Goal: Task Accomplishment & Management: Use online tool/utility

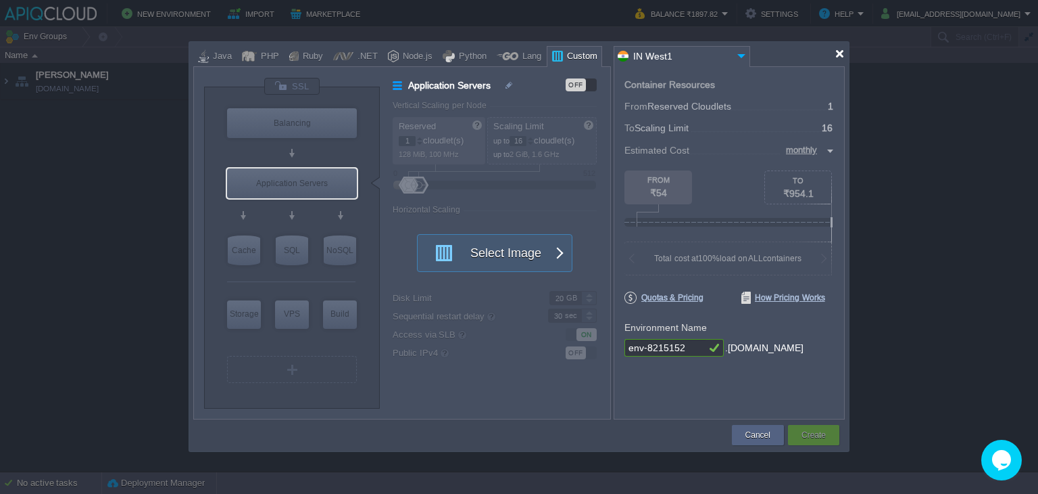
click at [844, 53] on div at bounding box center [840, 54] width 10 height 10
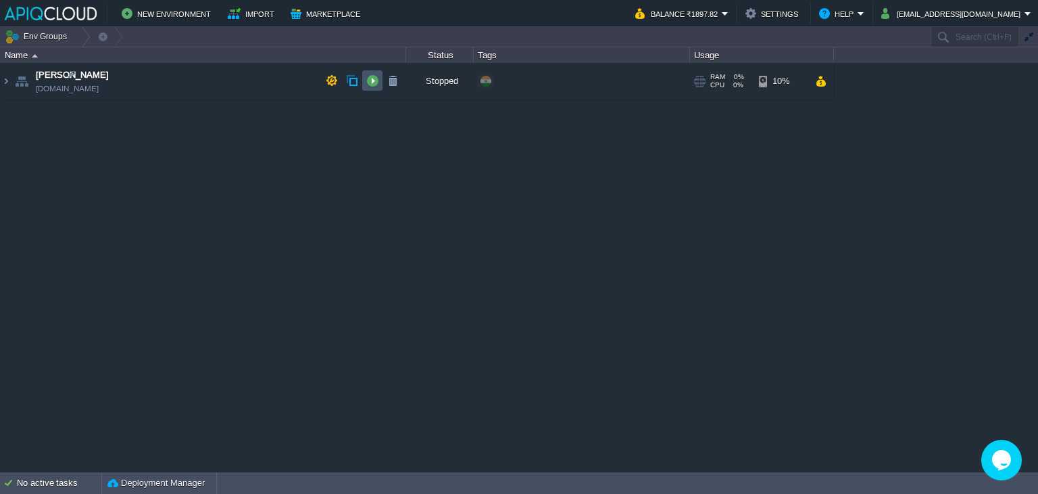
click at [375, 82] on button "button" at bounding box center [372, 80] width 12 height 12
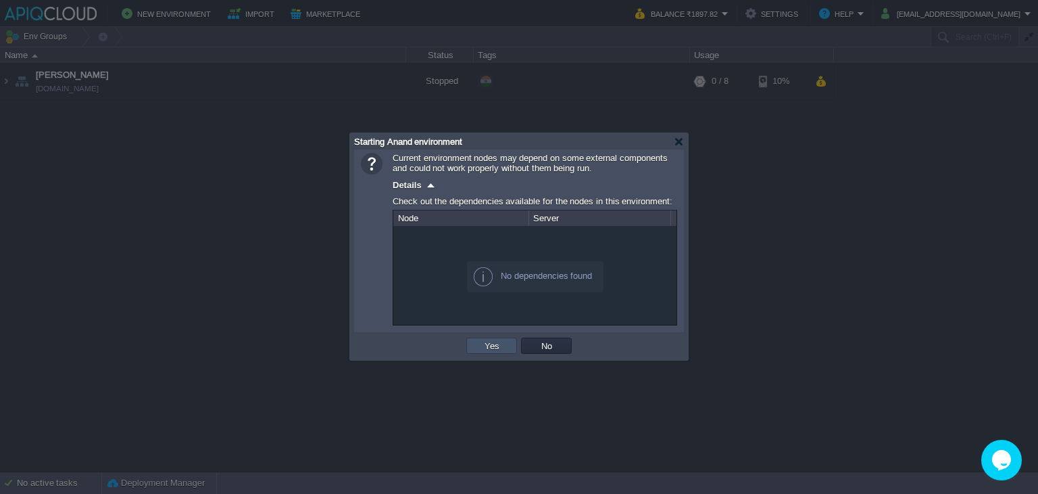
click at [488, 349] on button "Yes" at bounding box center [492, 345] width 23 height 12
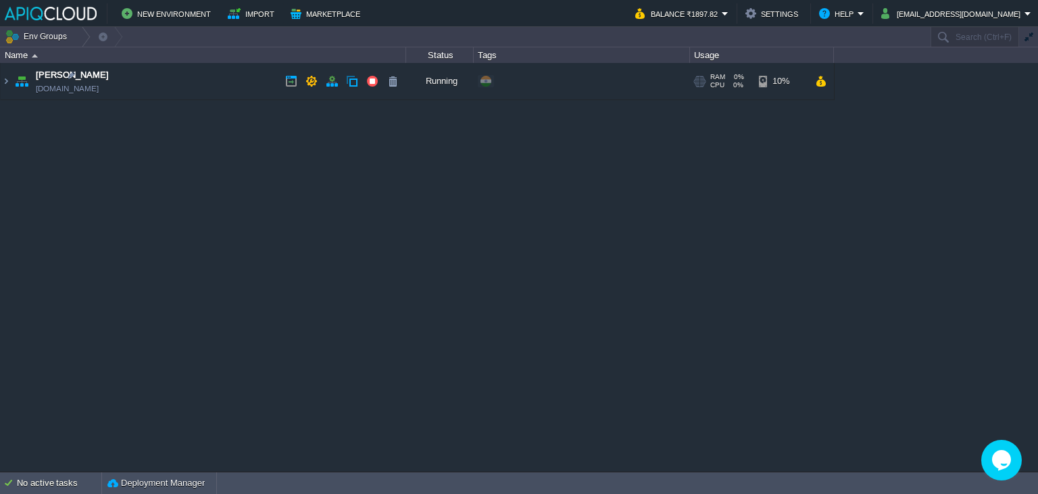
click at [224, 82] on td "Anand [DOMAIN_NAME]" at bounding box center [204, 81] width 406 height 37
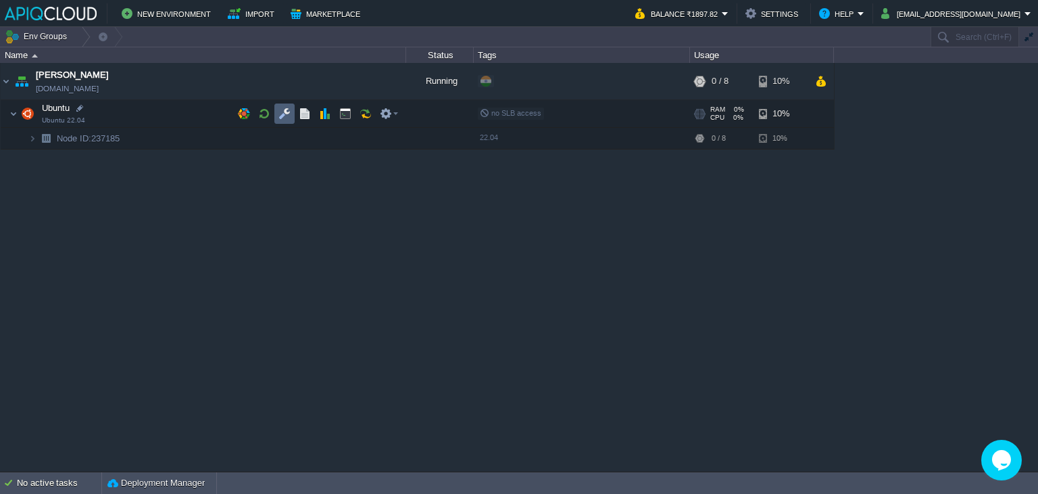
click at [292, 112] on td at bounding box center [284, 113] width 20 height 20
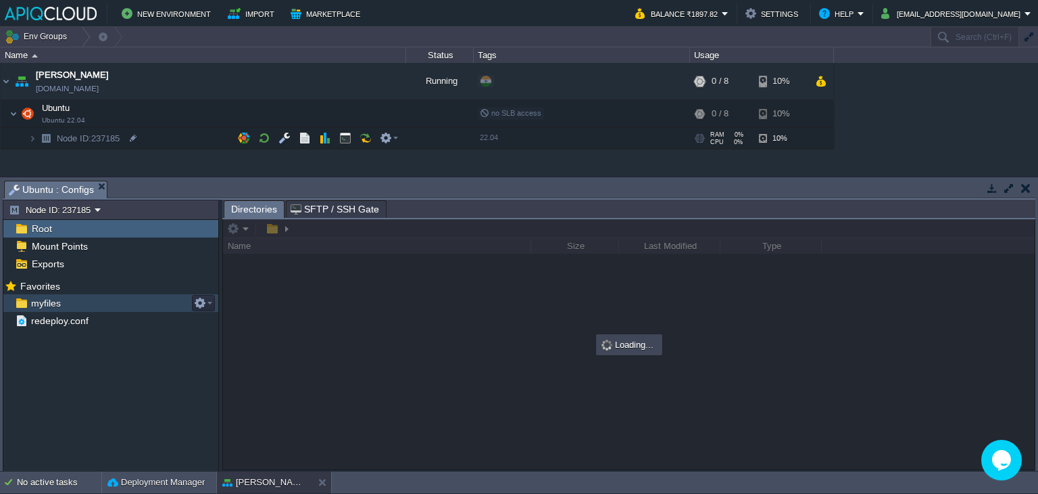
click at [57, 304] on span "myfiles" at bounding box center [45, 303] width 34 height 12
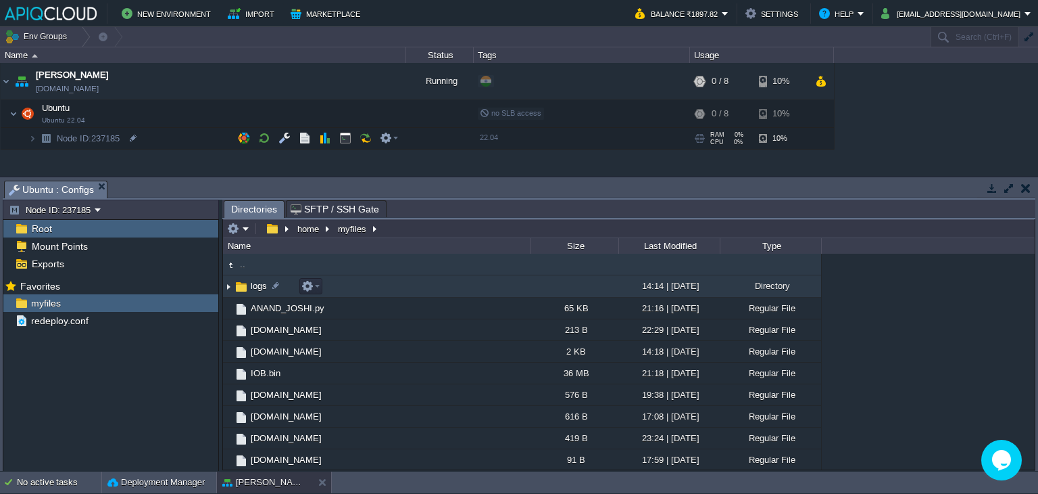
click at [226, 285] on img at bounding box center [228, 286] width 11 height 21
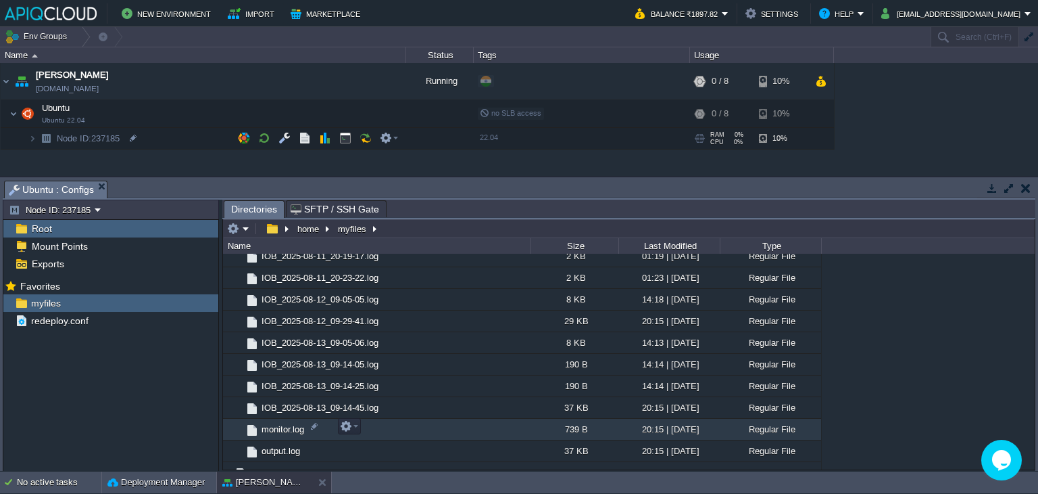
scroll to position [338, 0]
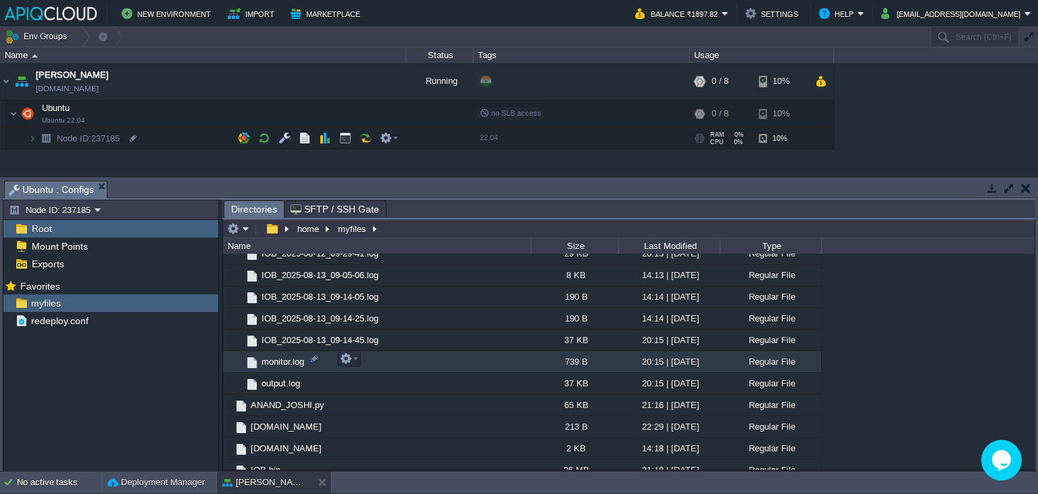
click at [281, 361] on span "monitor.log" at bounding box center [283, 361] width 47 height 11
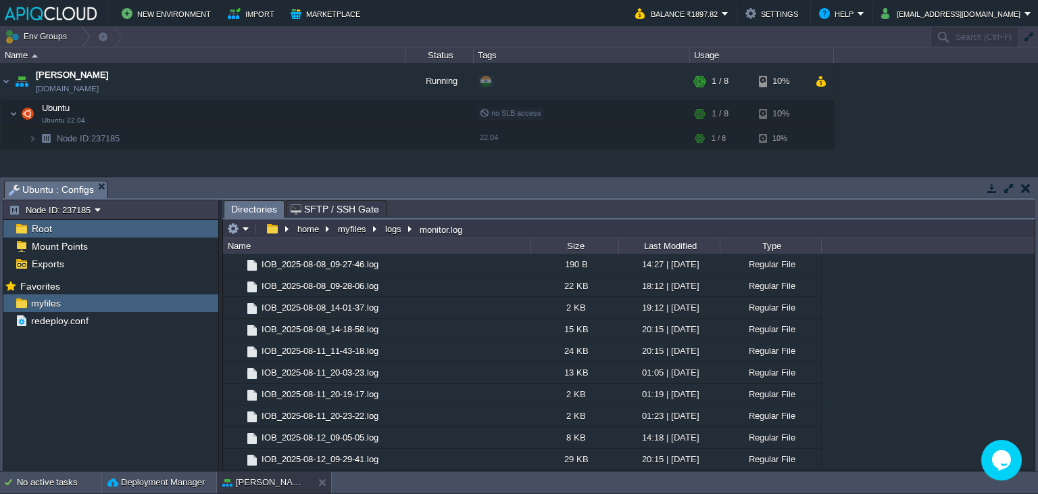
scroll to position [0, 0]
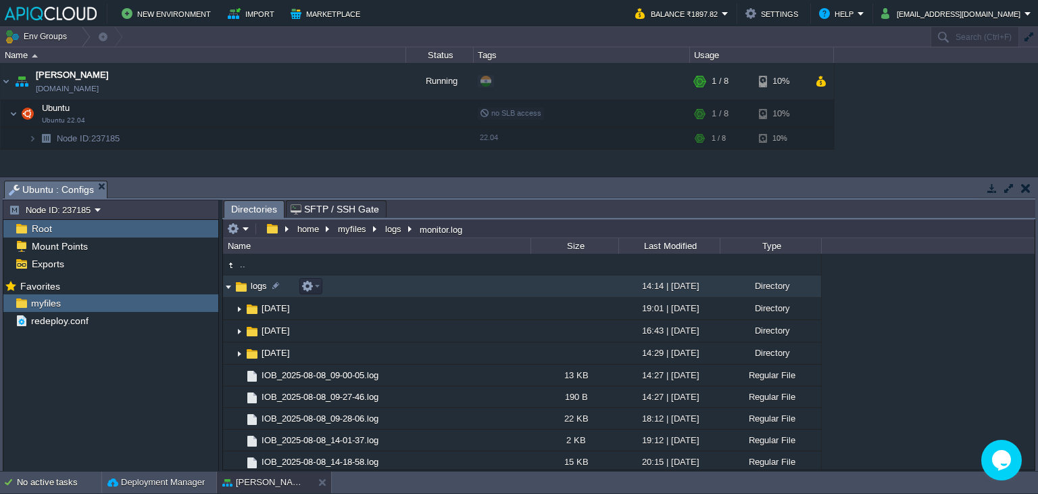
click at [224, 285] on img at bounding box center [228, 286] width 11 height 21
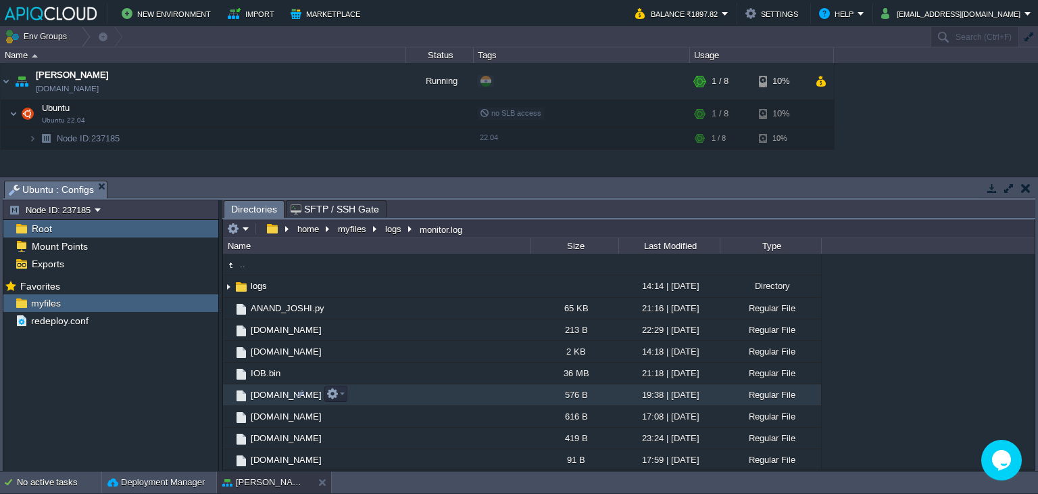
click at [269, 392] on span "[DOMAIN_NAME]" at bounding box center [286, 394] width 75 height 11
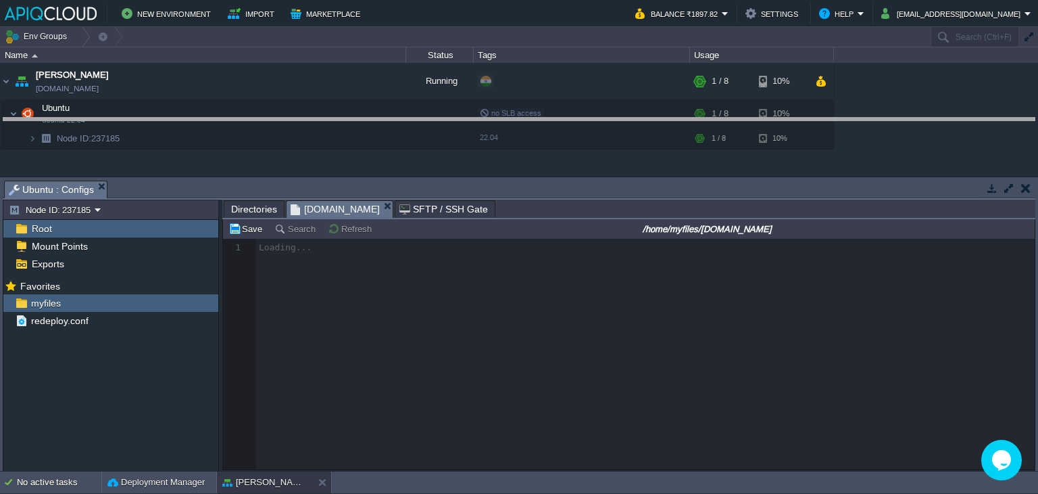
drag, startPoint x: 526, startPoint y: 182, endPoint x: 533, endPoint y: 119, distance: 63.2
click at [533, 119] on body "New Environment Import Marketplace Bonus ₹0.00 Upgrade Account Balance ₹1897.82…" at bounding box center [519, 247] width 1038 height 494
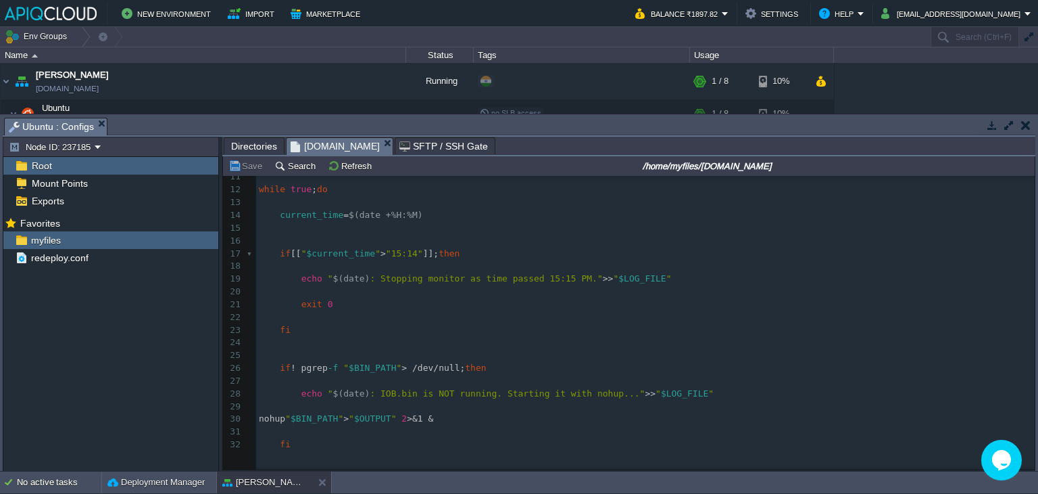
scroll to position [135, 0]
click at [349, 143] on em "[DOMAIN_NAME]" at bounding box center [342, 146] width 102 height 17
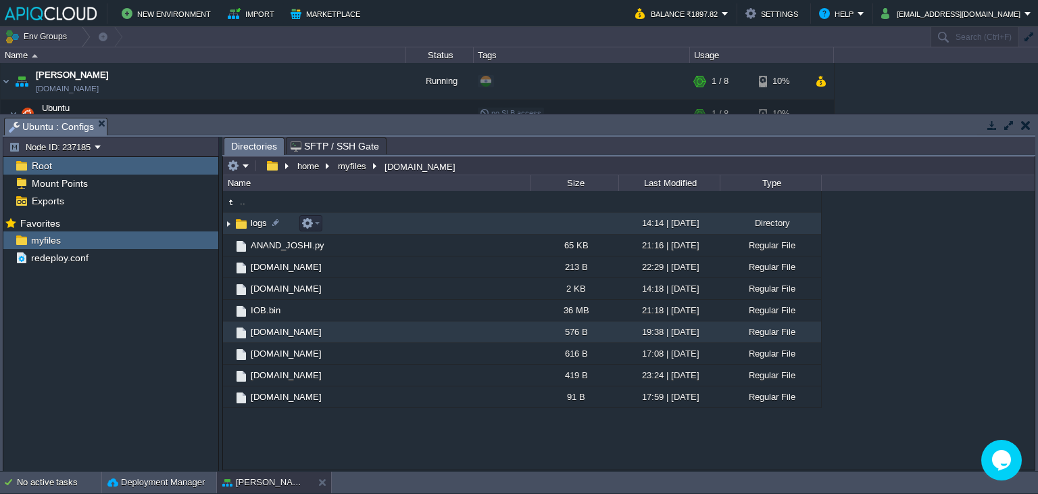
click at [228, 225] on img at bounding box center [228, 223] width 11 height 21
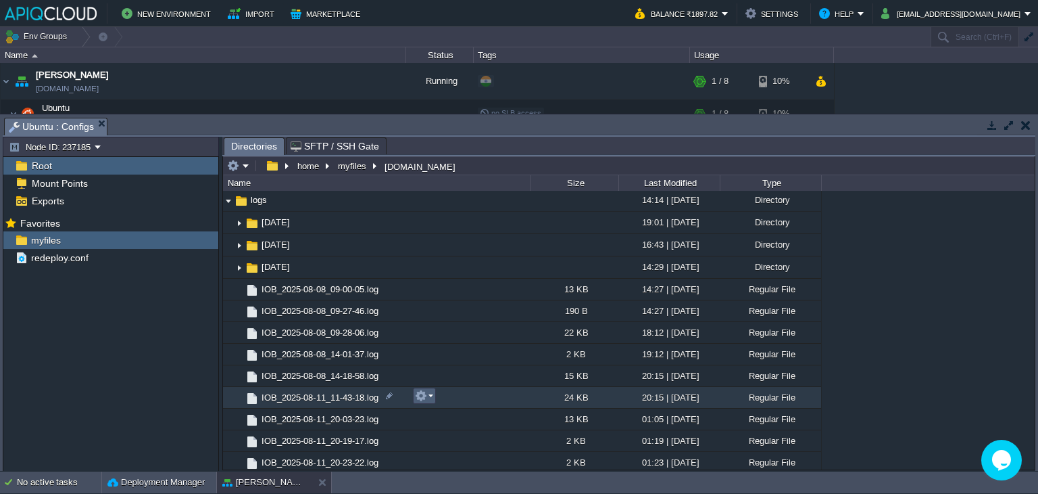
scroll to position [0, 0]
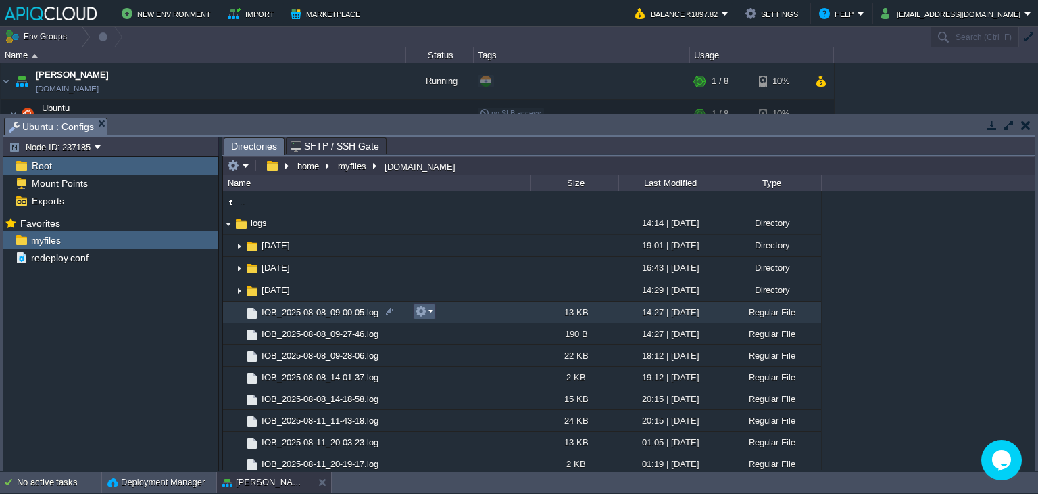
click at [431, 310] on em at bounding box center [424, 311] width 18 height 12
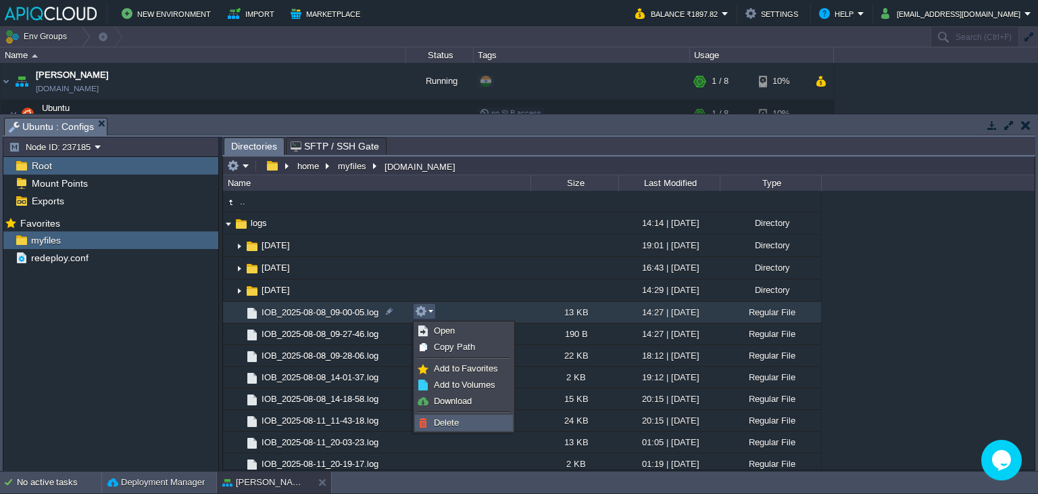
click at [450, 420] on span "Delete" at bounding box center [446, 422] width 25 height 10
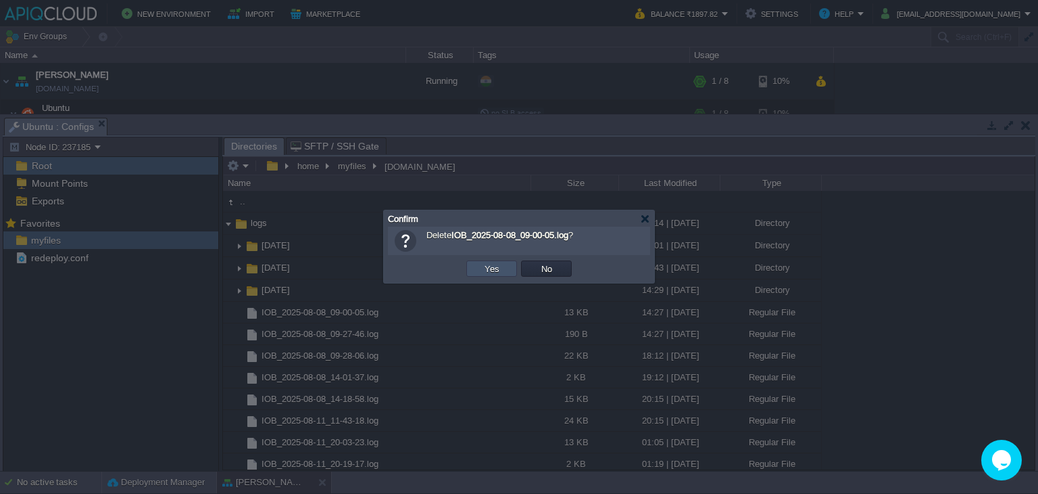
click at [498, 272] on button "Yes" at bounding box center [492, 268] width 23 height 12
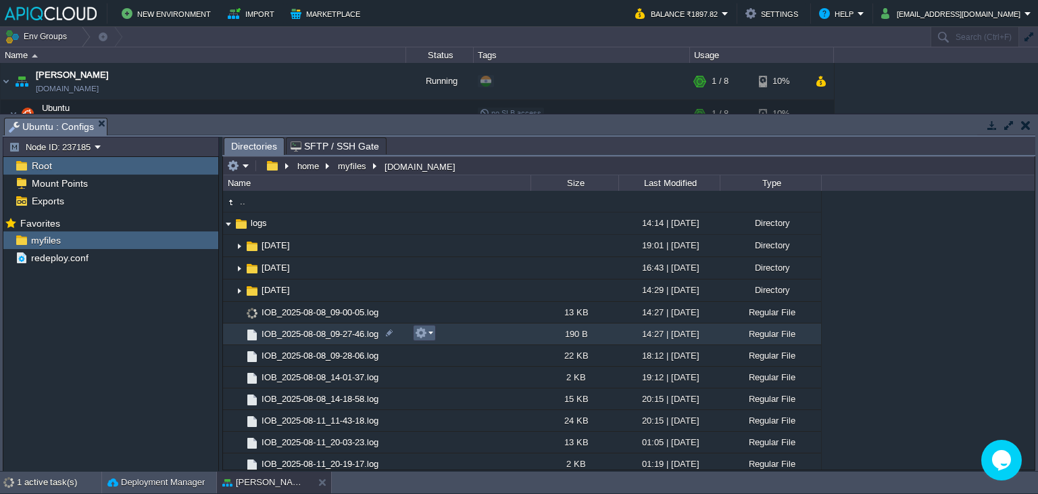
click at [428, 332] on em at bounding box center [424, 333] width 18 height 12
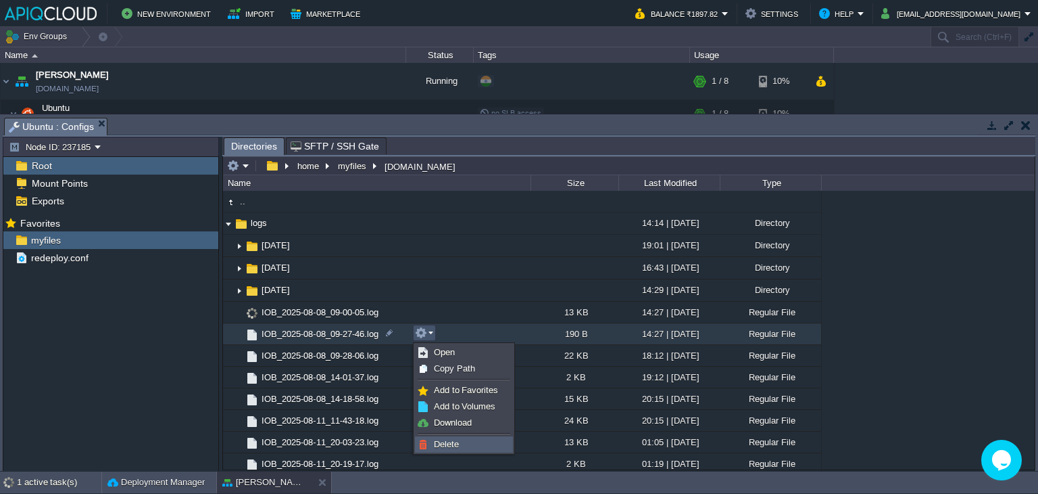
click at [454, 439] on span "Delete" at bounding box center [446, 444] width 25 height 10
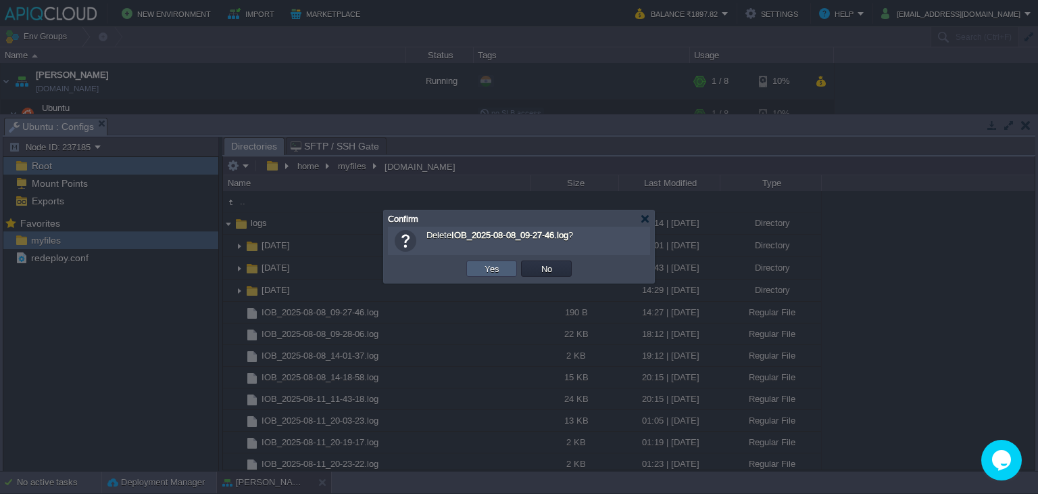
click at [503, 271] on td "Yes" at bounding box center [491, 268] width 51 height 16
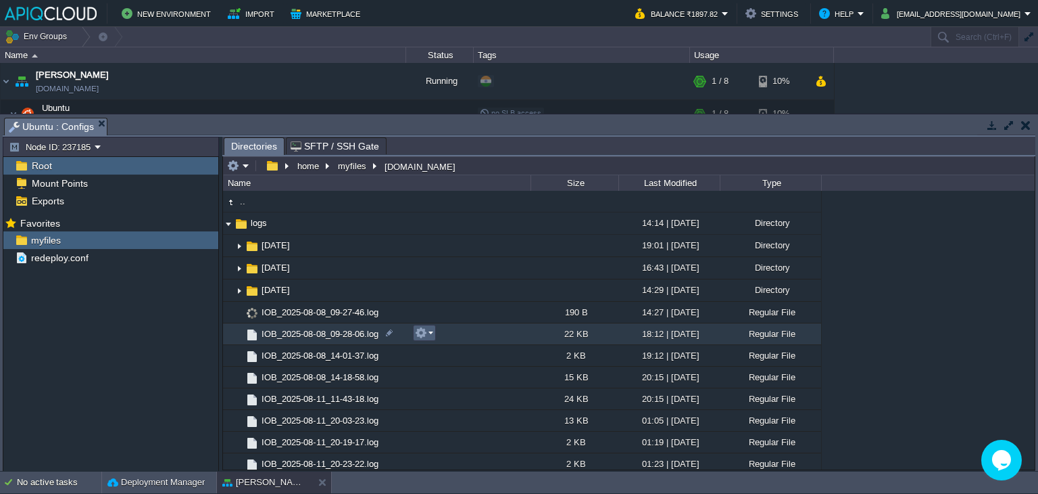
click at [427, 332] on em at bounding box center [424, 333] width 18 height 12
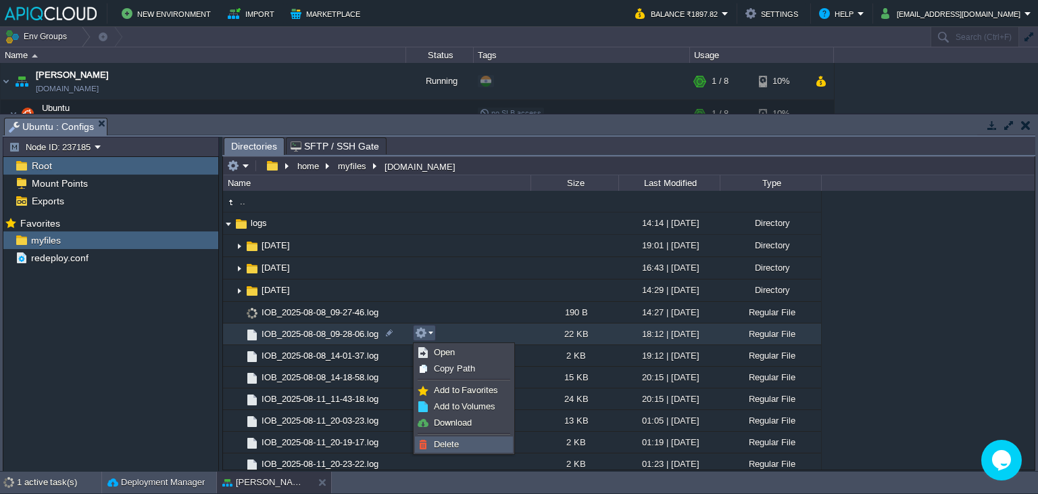
click at [456, 444] on span "Delete" at bounding box center [446, 444] width 25 height 10
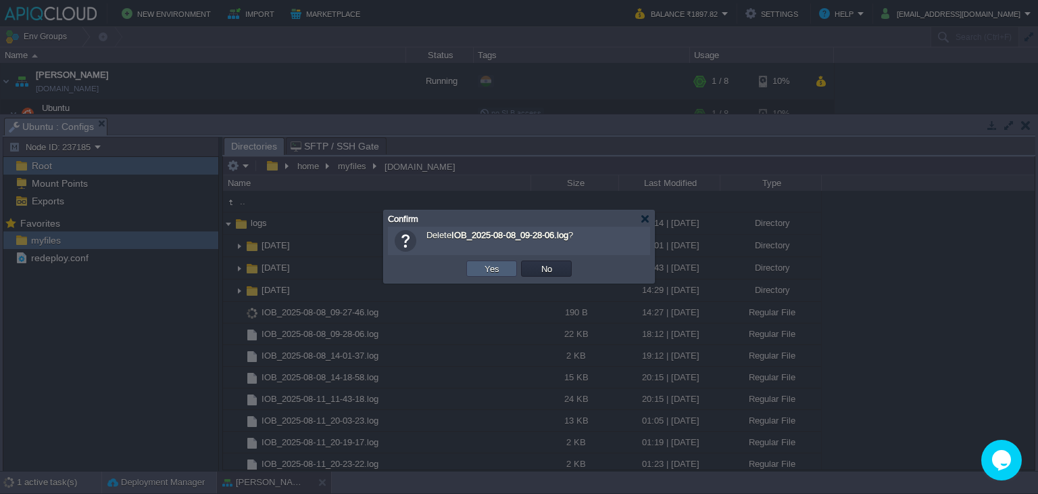
click at [496, 264] on button "Yes" at bounding box center [492, 268] width 23 height 12
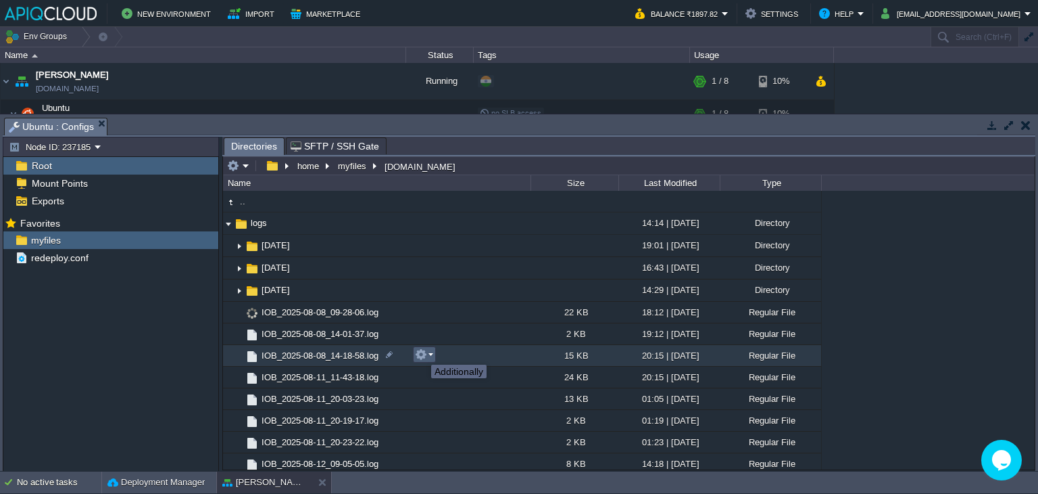
click at [421, 352] on button "button" at bounding box center [421, 354] width 12 height 12
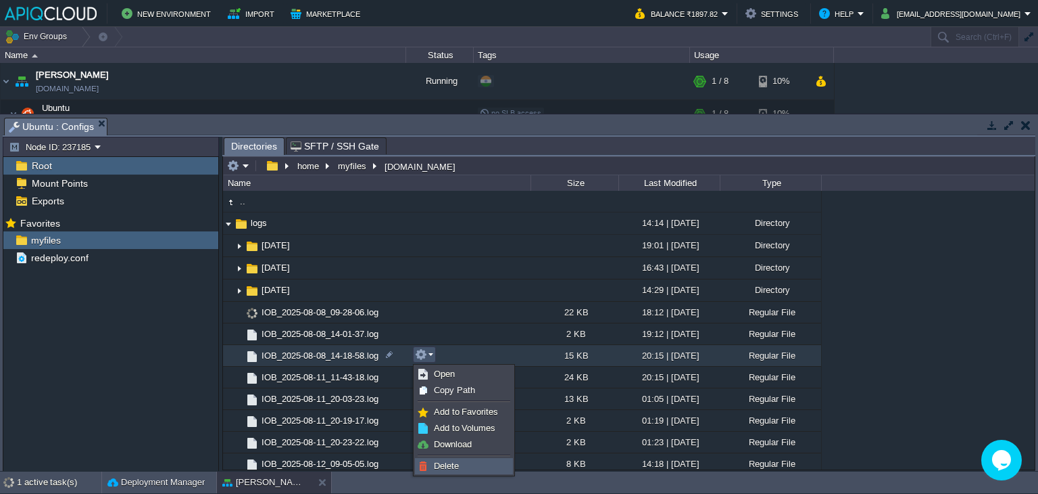
click at [443, 462] on span "Delete" at bounding box center [446, 465] width 25 height 10
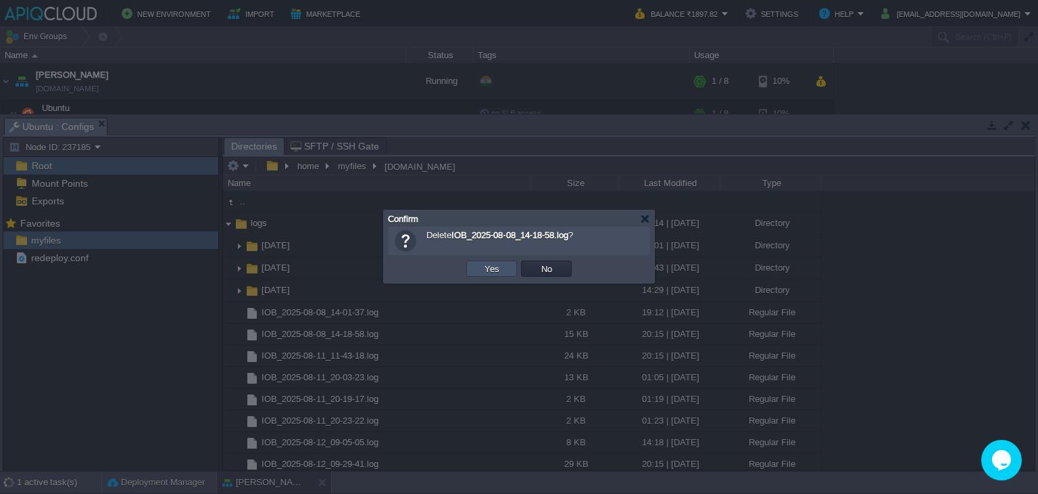
click at [483, 268] on button "Yes" at bounding box center [492, 268] width 23 height 12
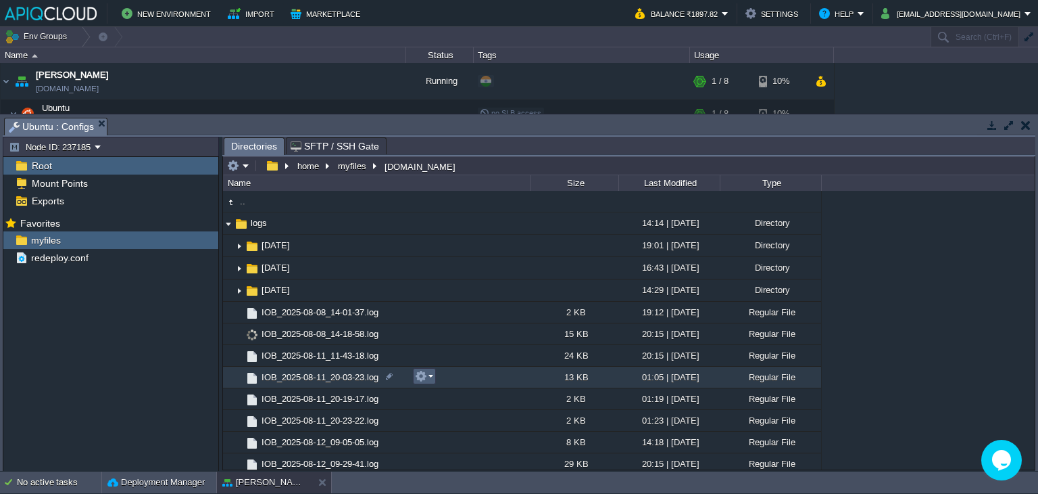
click at [429, 372] on em at bounding box center [424, 376] width 18 height 12
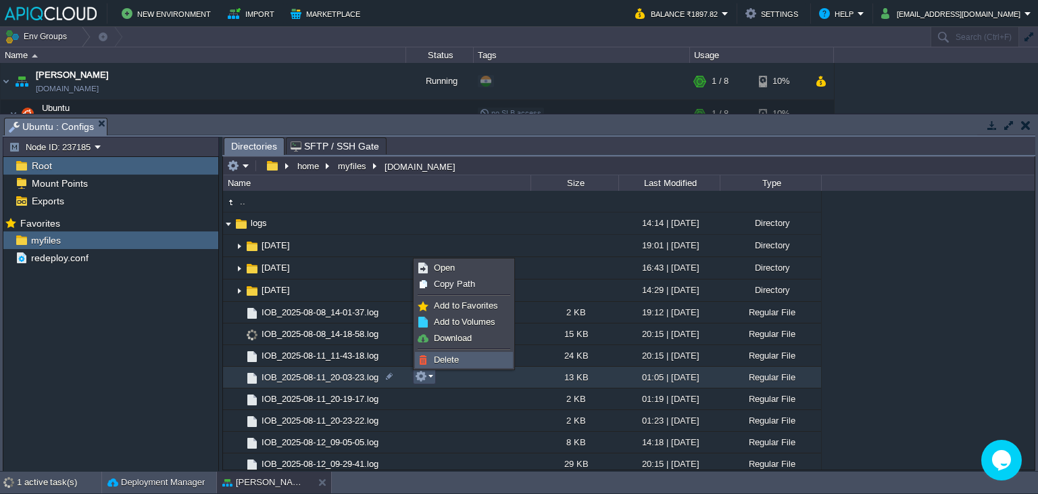
click at [457, 357] on span "Delete" at bounding box center [446, 359] width 25 height 10
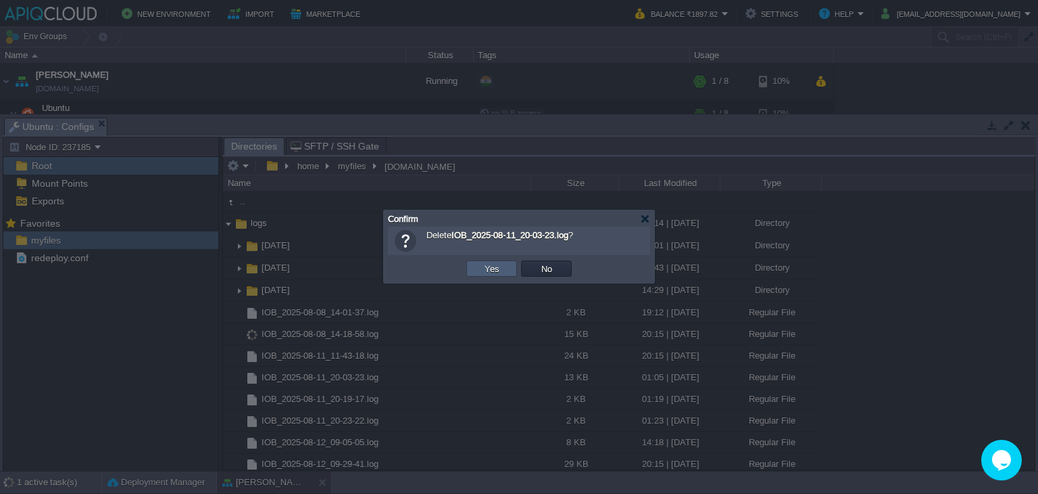
click at [502, 272] on td "Yes" at bounding box center [491, 268] width 51 height 16
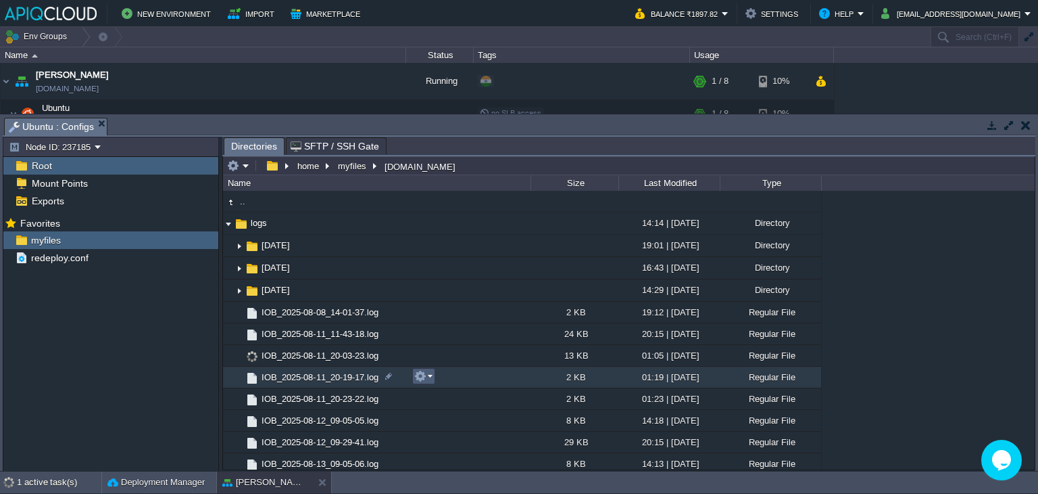
click at [427, 377] on em at bounding box center [423, 376] width 18 height 12
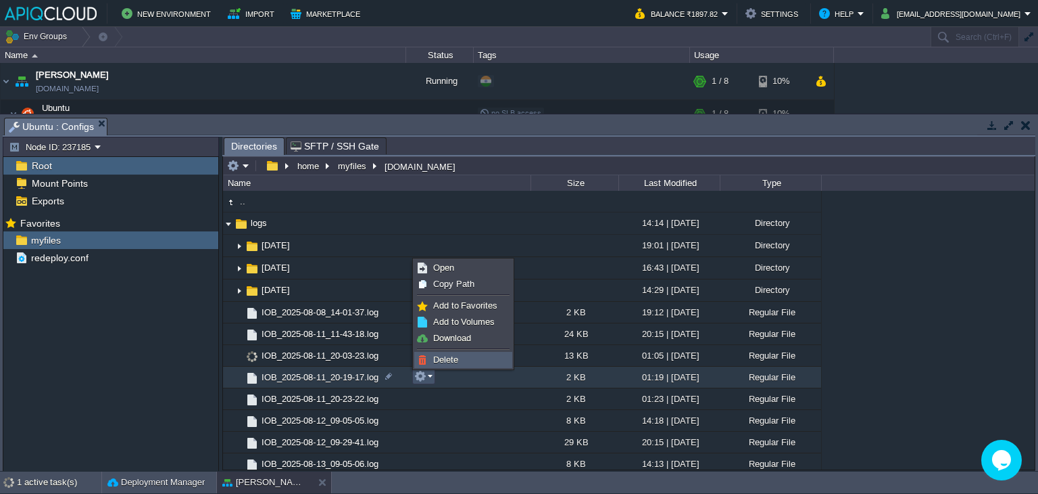
click at [443, 352] on link "Delete" at bounding box center [463, 359] width 97 height 15
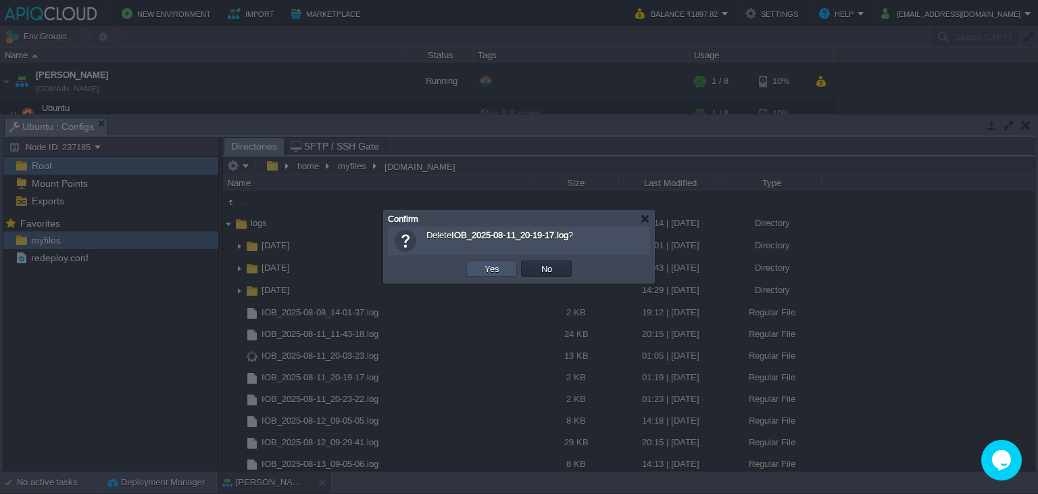
click at [493, 270] on button "Yes" at bounding box center [492, 268] width 23 height 12
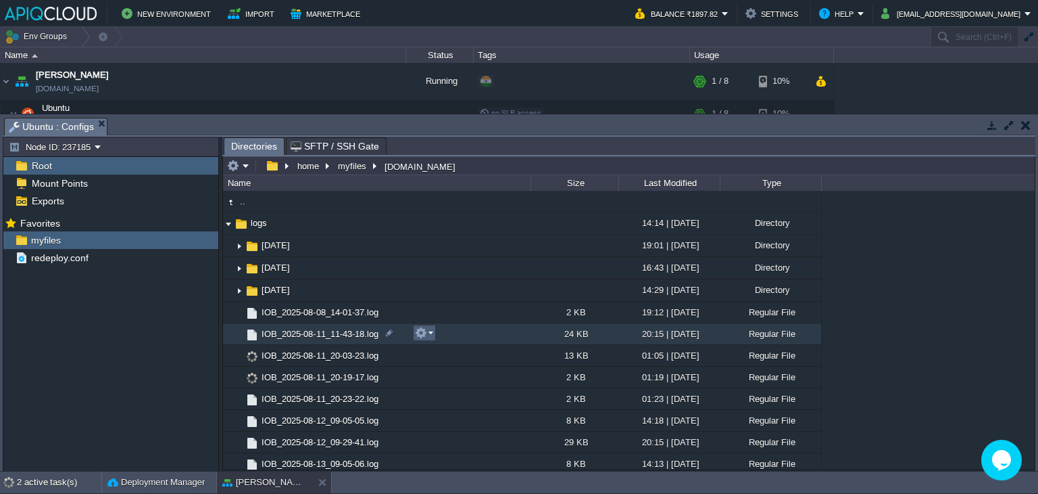
click at [420, 333] on button "button" at bounding box center [421, 333] width 12 height 12
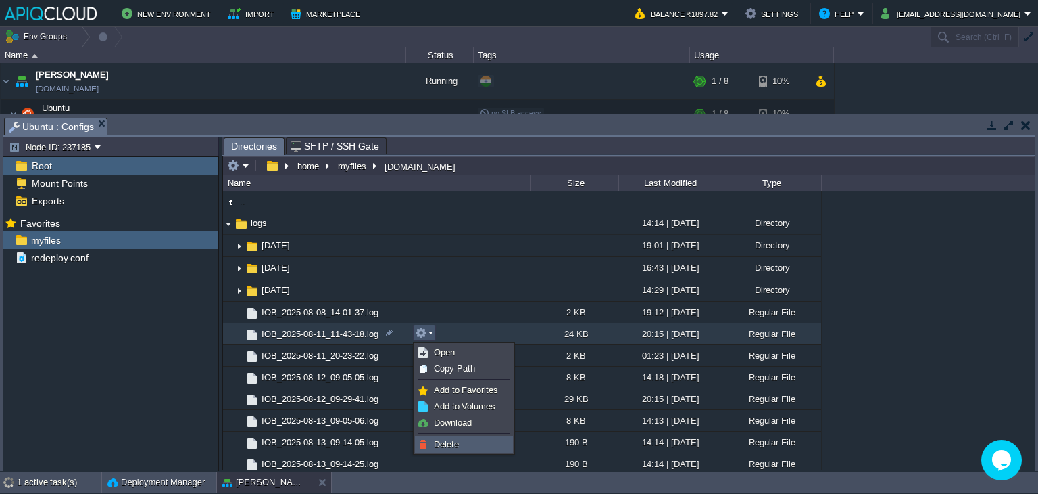
click at [452, 442] on span "Delete" at bounding box center [446, 444] width 25 height 10
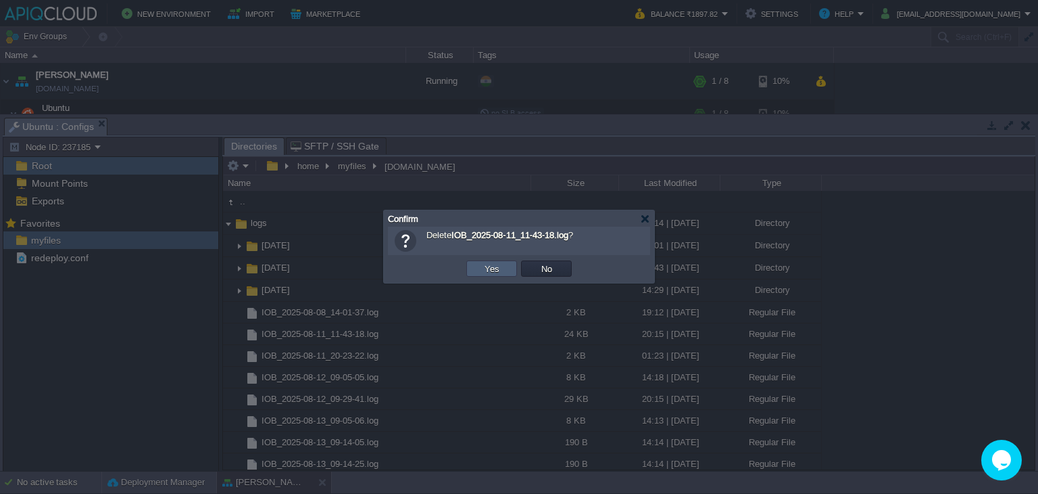
click at [493, 271] on button "Yes" at bounding box center [492, 268] width 23 height 12
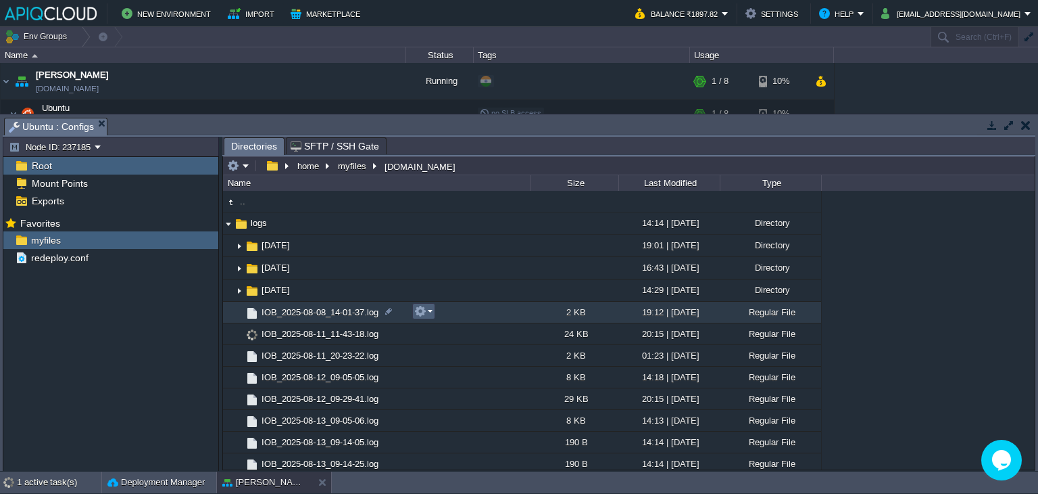
click at [426, 311] on button "button" at bounding box center [420, 311] width 12 height 12
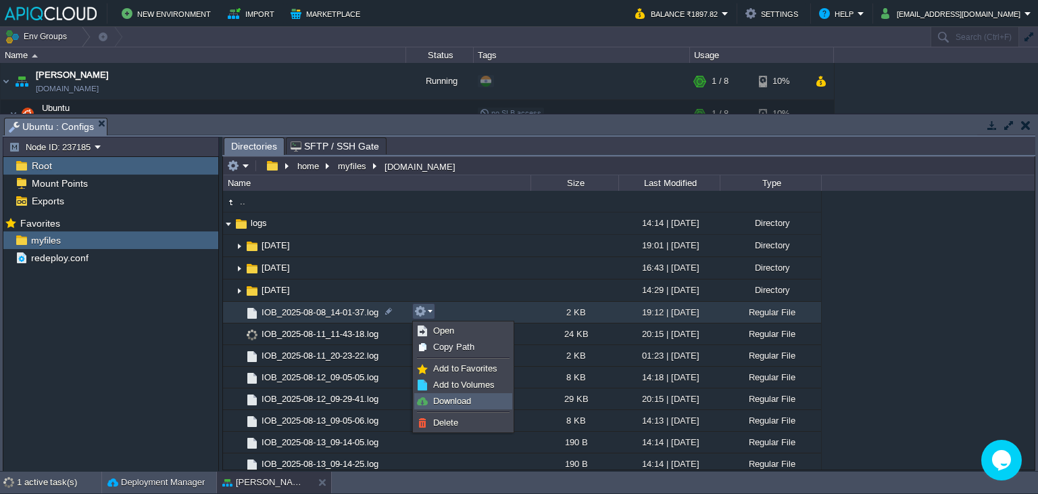
click at [462, 398] on span "Download" at bounding box center [452, 400] width 38 height 10
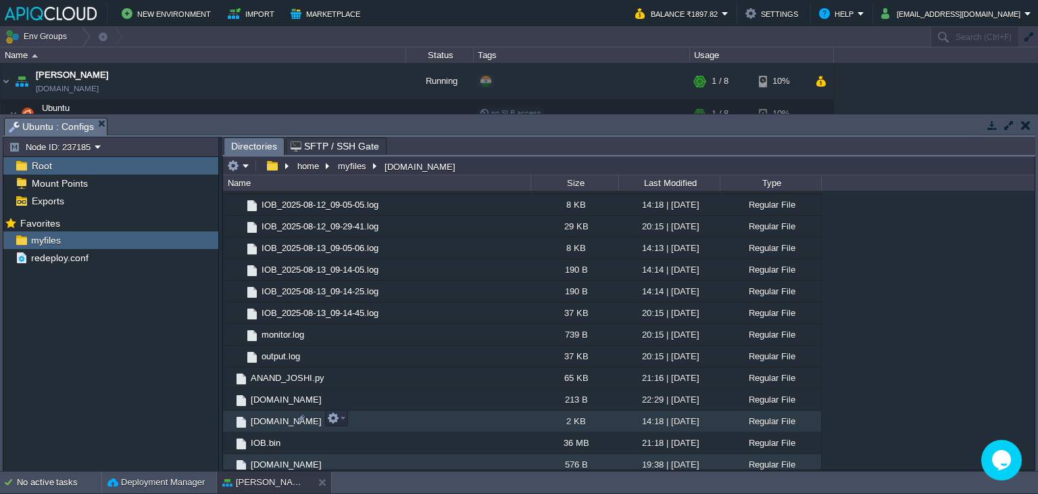
scroll to position [83, 0]
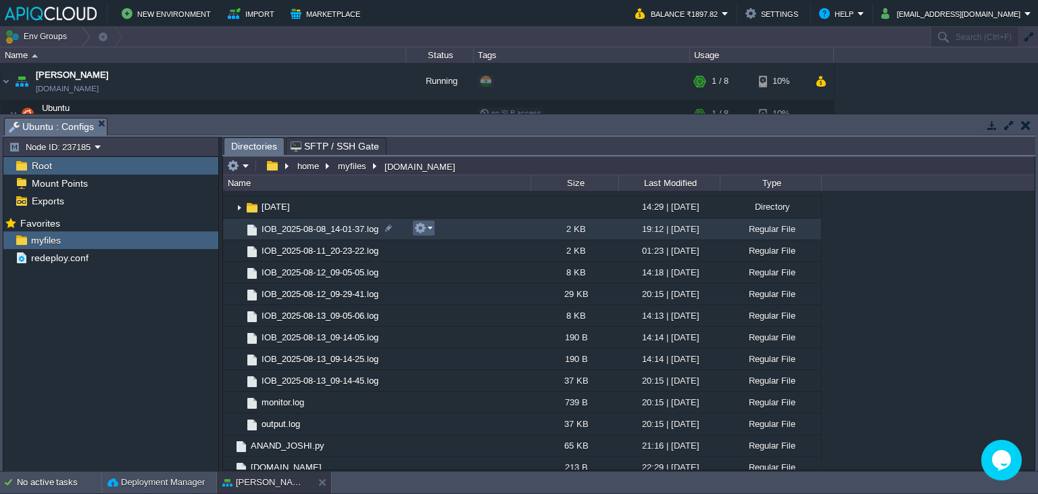
click at [425, 226] on button "button" at bounding box center [420, 228] width 12 height 12
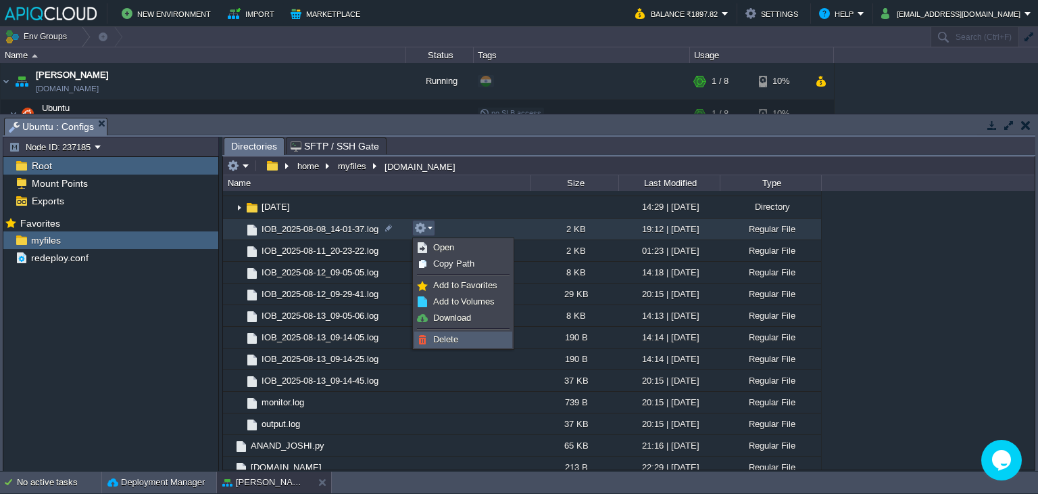
click at [451, 334] on span "Delete" at bounding box center [445, 339] width 25 height 10
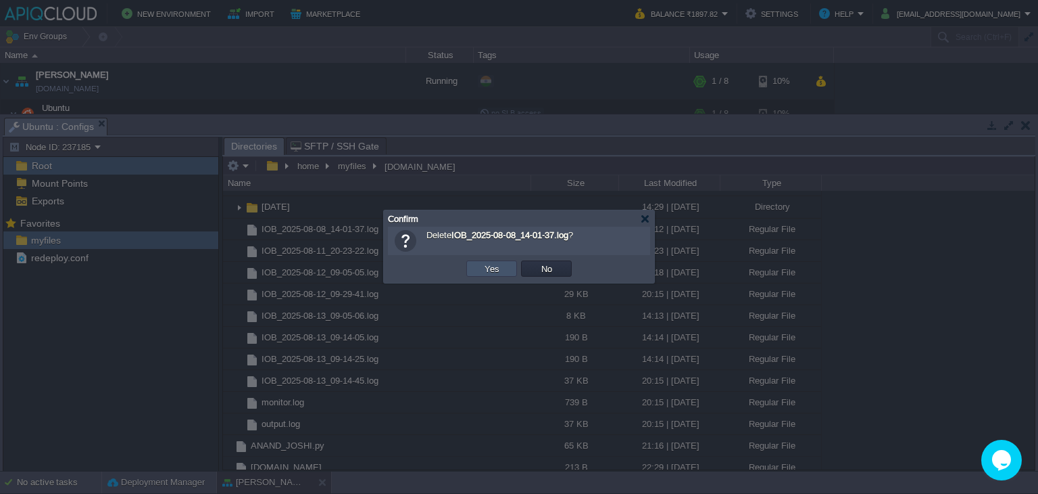
click at [498, 264] on button "Yes" at bounding box center [492, 268] width 23 height 12
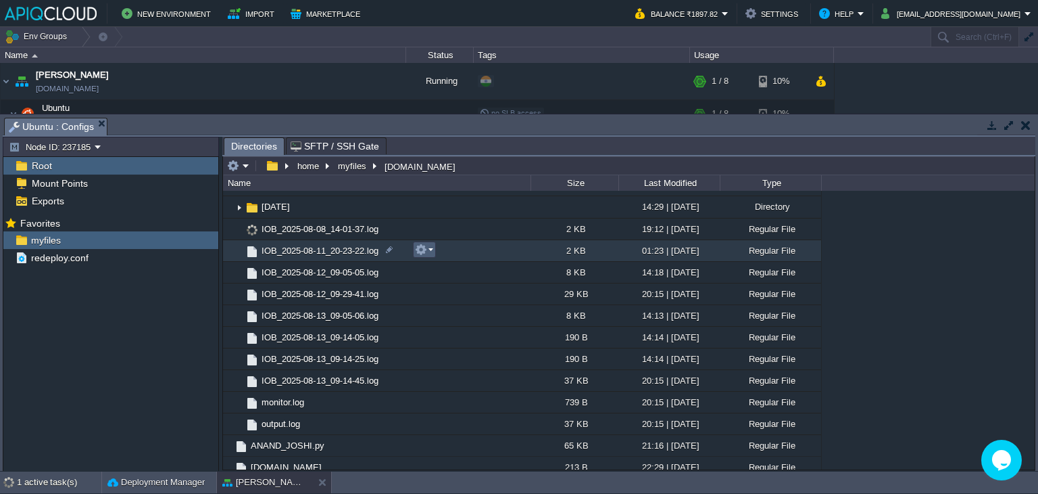
click at [431, 249] on em at bounding box center [424, 249] width 18 height 12
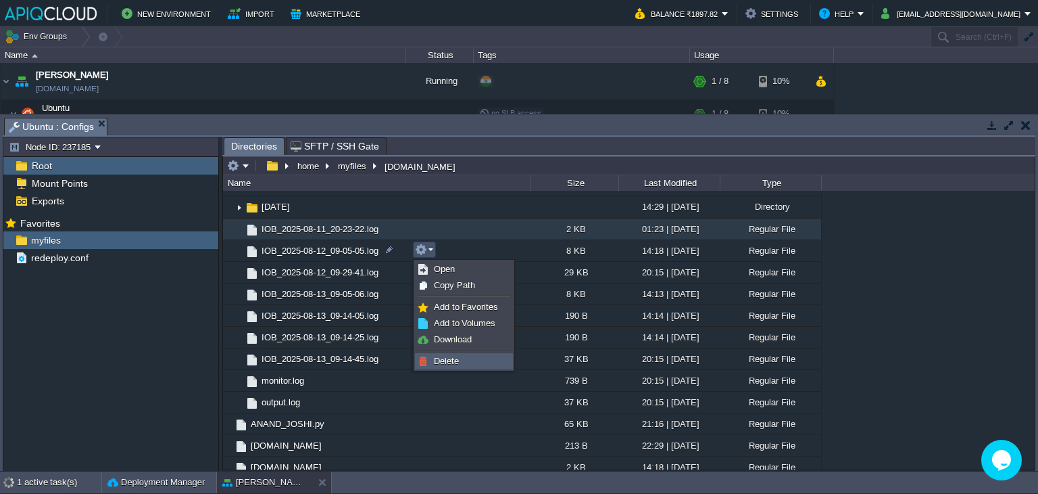
click at [454, 360] on span "Delete" at bounding box center [446, 361] width 25 height 10
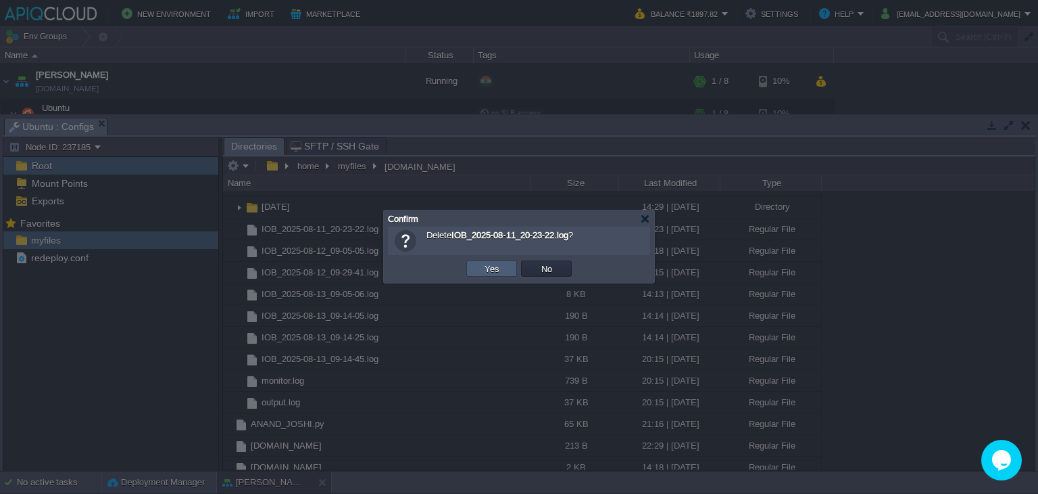
click at [504, 266] on td "Yes" at bounding box center [491, 268] width 51 height 16
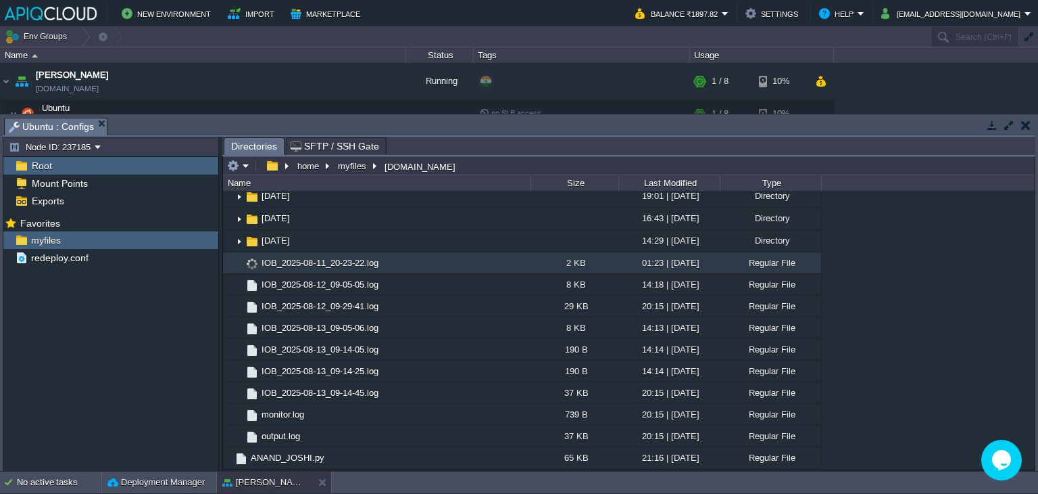
scroll to position [0, 0]
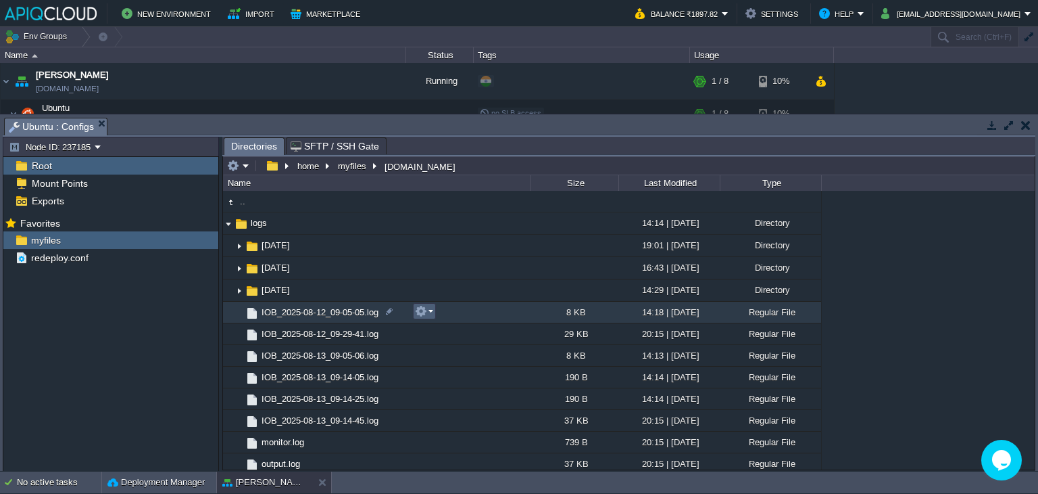
click at [422, 312] on button "button" at bounding box center [421, 311] width 12 height 12
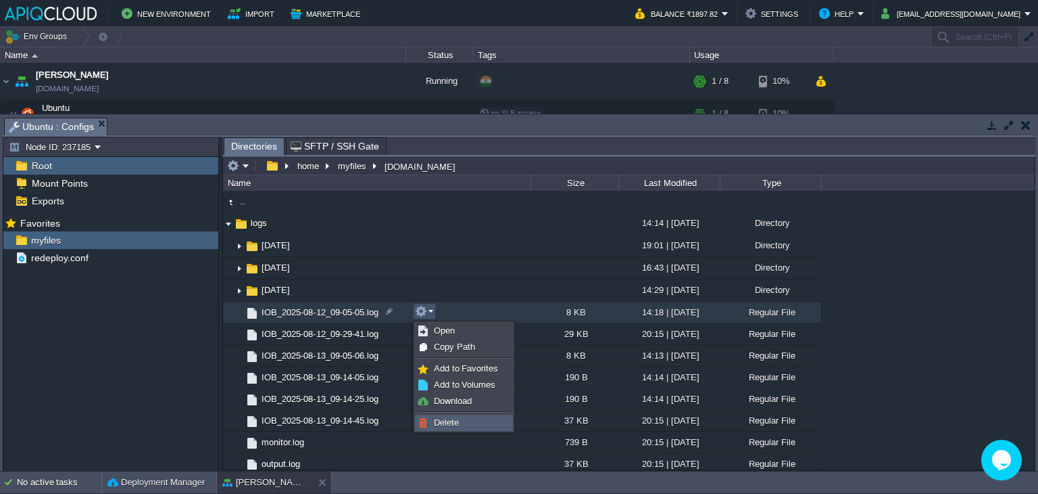
click at [455, 415] on link "Delete" at bounding box center [464, 422] width 97 height 15
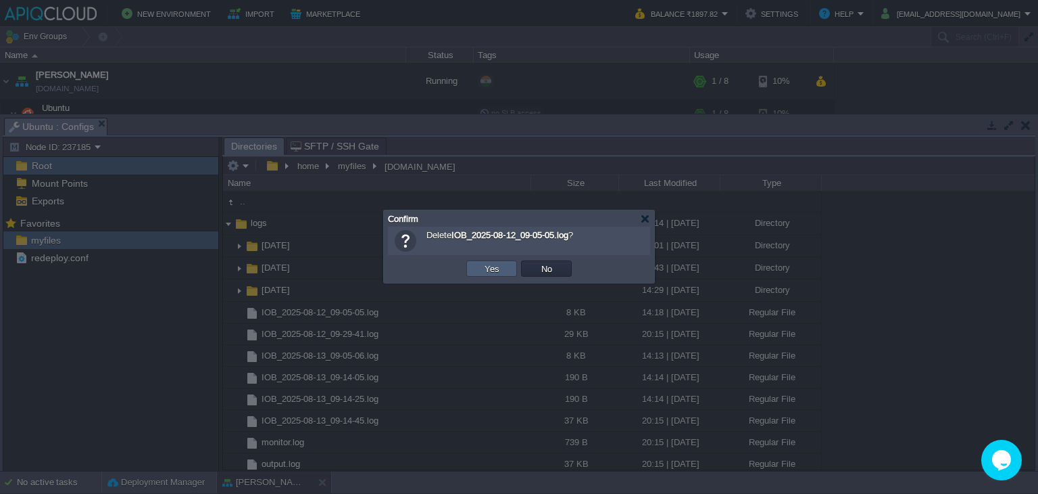
click at [494, 262] on button "Yes" at bounding box center [492, 268] width 23 height 12
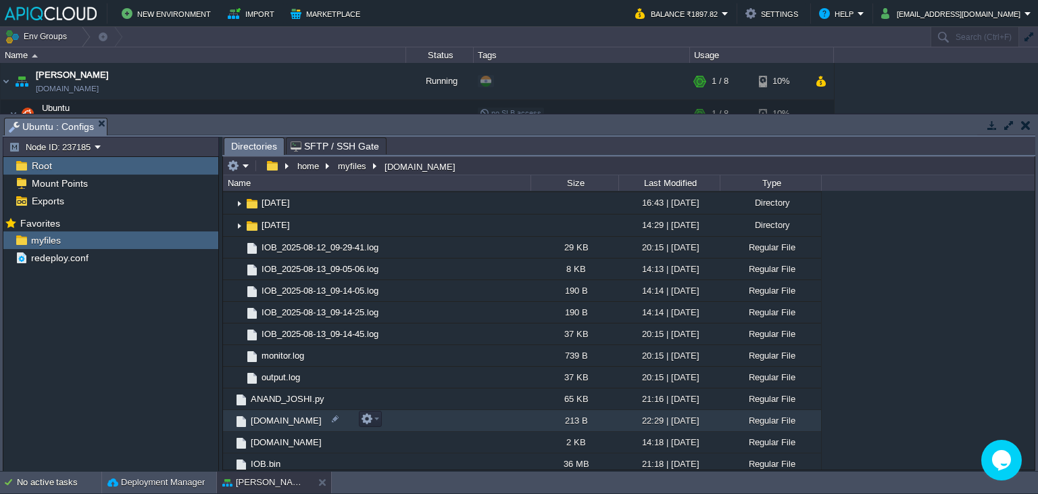
scroll to position [135, 0]
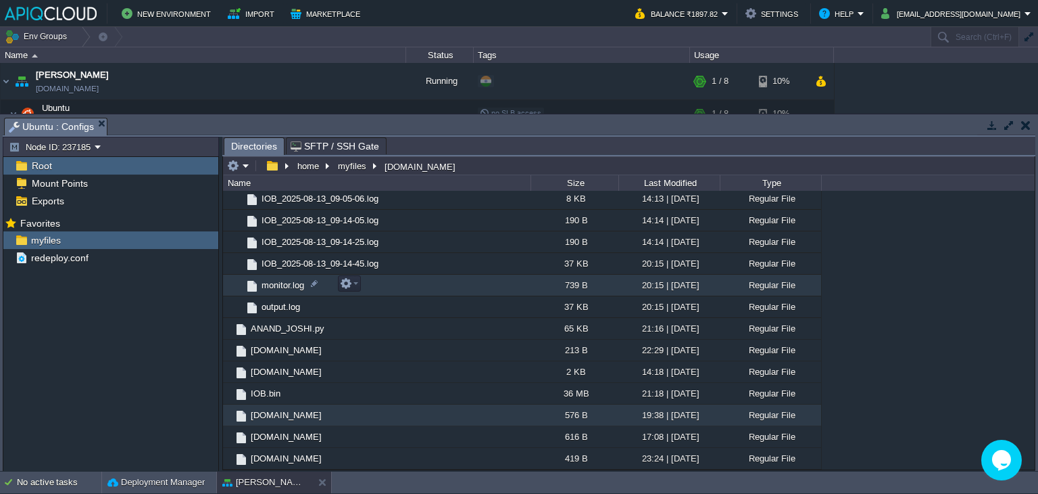
click at [270, 279] on span "monitor.log" at bounding box center [283, 284] width 47 height 11
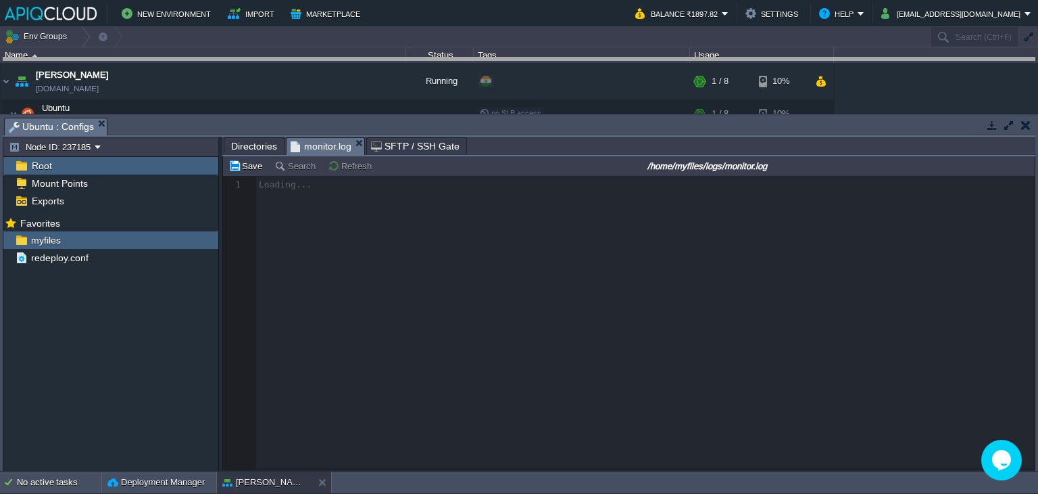
drag, startPoint x: 554, startPoint y: 120, endPoint x: 558, endPoint y: 59, distance: 60.3
click at [558, 59] on body "New Environment Import Marketplace Bonus ₹0.00 Upgrade Account Balance ₹1897.82…" at bounding box center [519, 247] width 1038 height 494
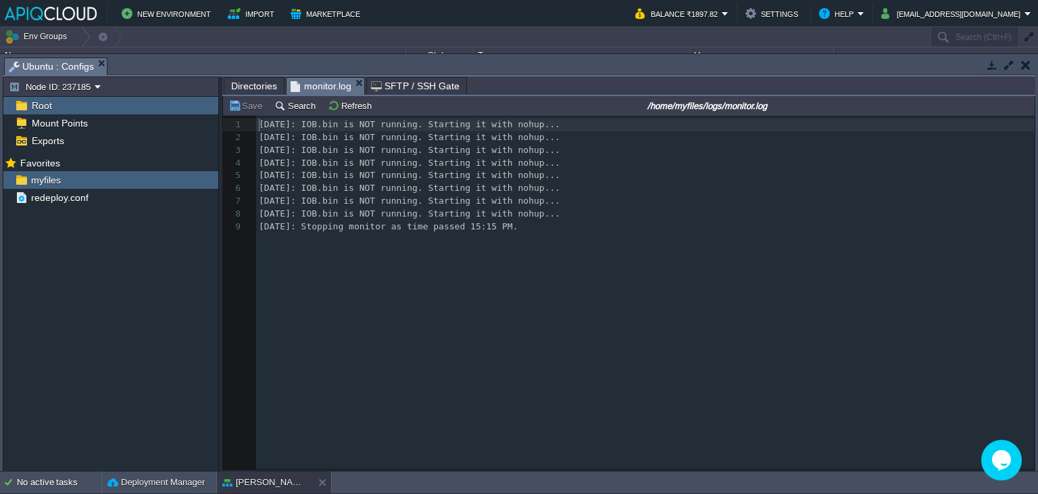
scroll to position [4, 0]
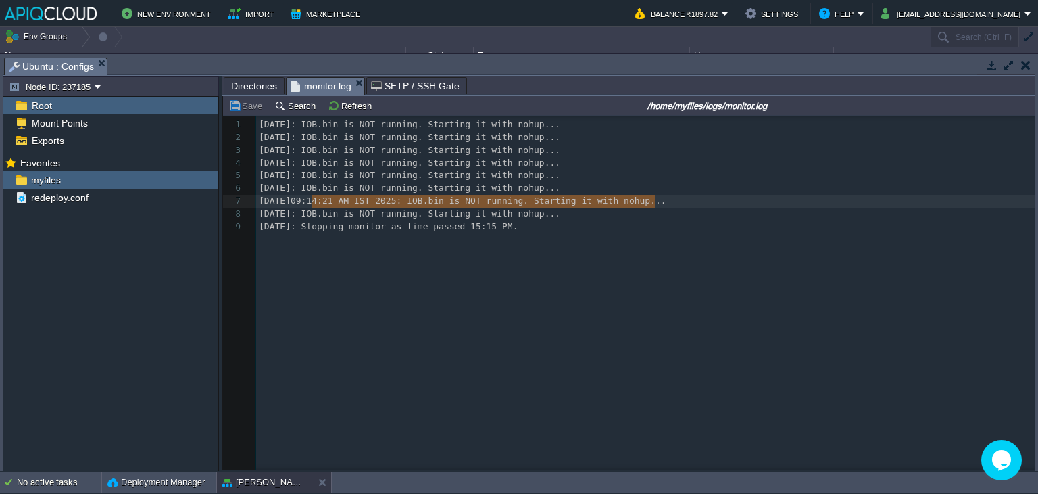
type textarea "09:14:21 AM IST 2025: IOB.bin is NOT running. Starting it with nohup... [DATE]:…"
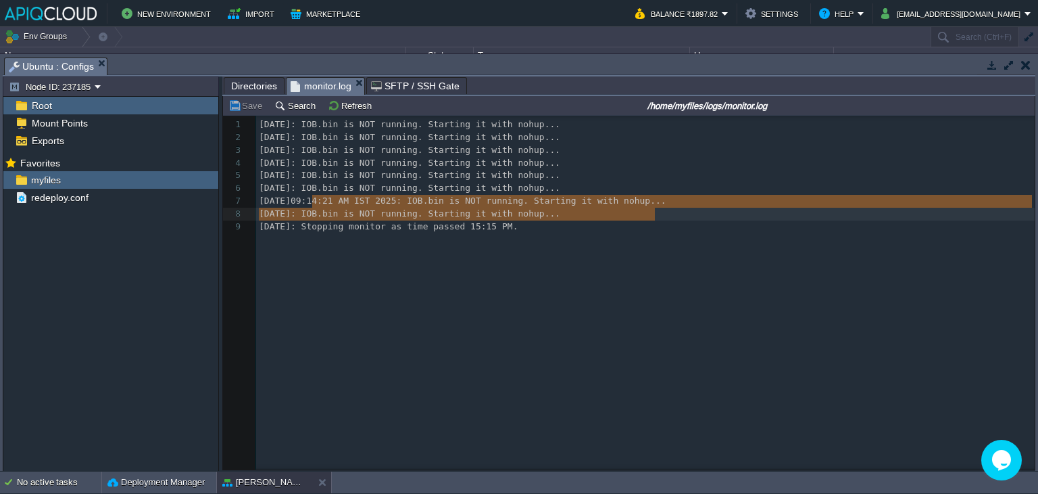
drag, startPoint x: 310, startPoint y: 199, endPoint x: 664, endPoint y: 218, distance: 354.1
click at [366, 225] on div "x 1 [DATE]: IOB.bin is NOT running. Starting it with nohup... 2 [DATE]: IOB.bin…" at bounding box center [647, 175] width 783 height 115
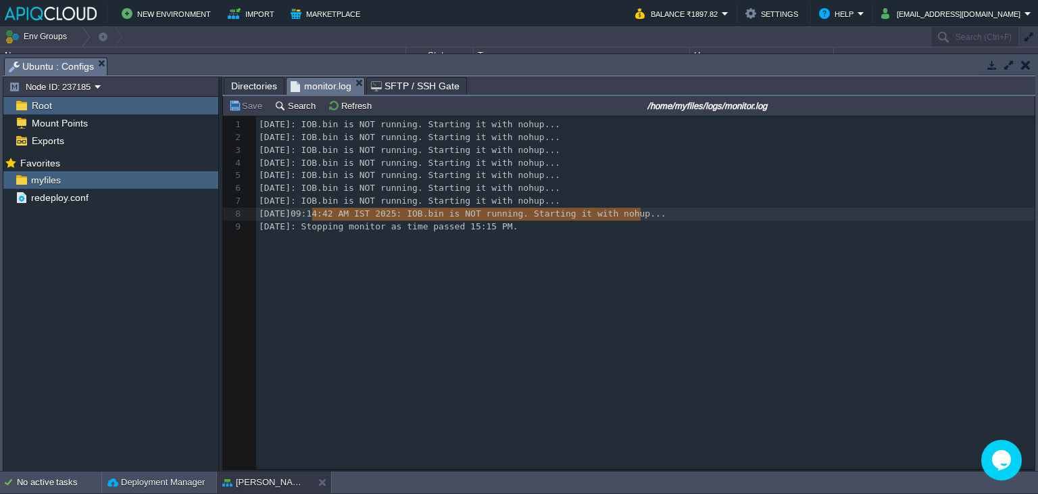
type textarea "09:14:42 AM IST 2025: IOB.bin is NOT running. Starting it with nohup... [DATE]:…"
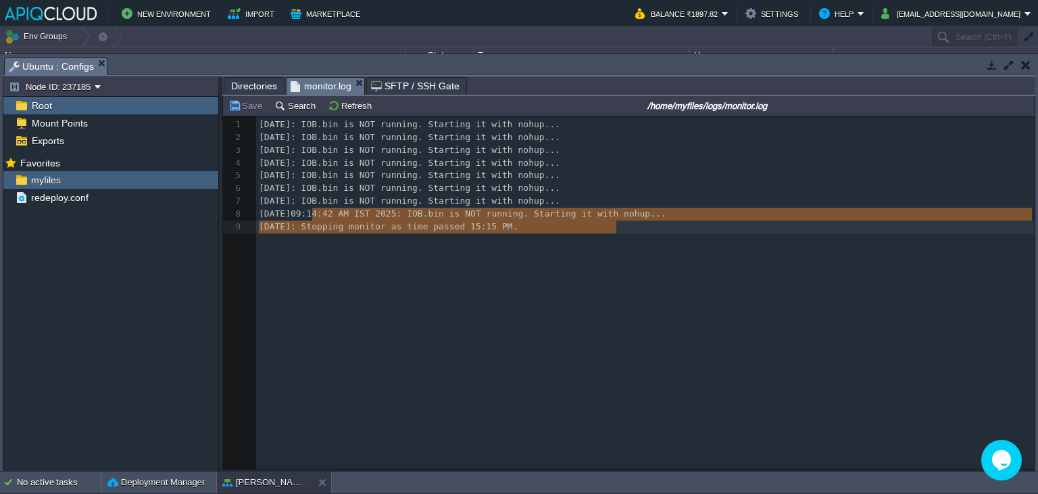
drag, startPoint x: 313, startPoint y: 215, endPoint x: 642, endPoint y: 226, distance: 328.7
click at [256, 78] on span "Directories" at bounding box center [254, 86] width 46 height 16
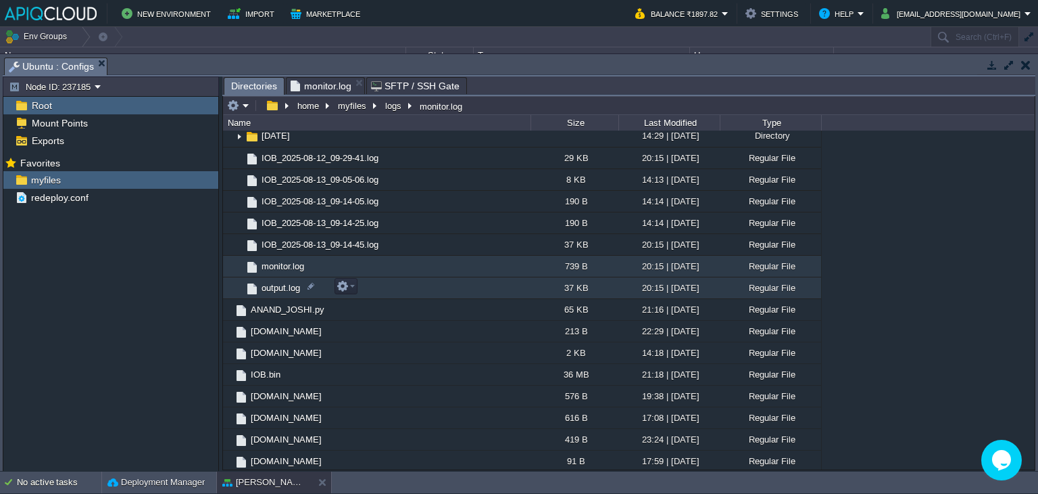
click at [274, 282] on span "output.log" at bounding box center [281, 287] width 43 height 11
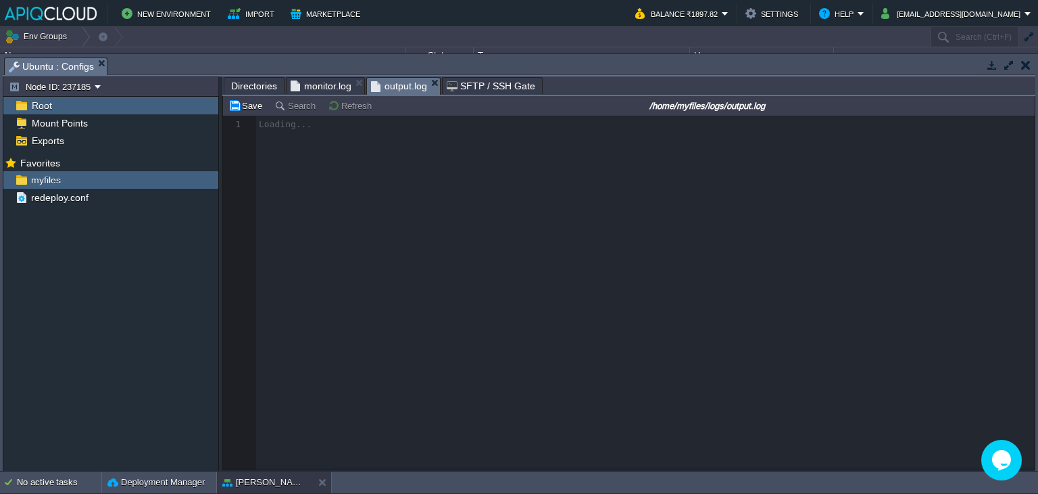
click at [237, 87] on span "Directories" at bounding box center [254, 86] width 46 height 16
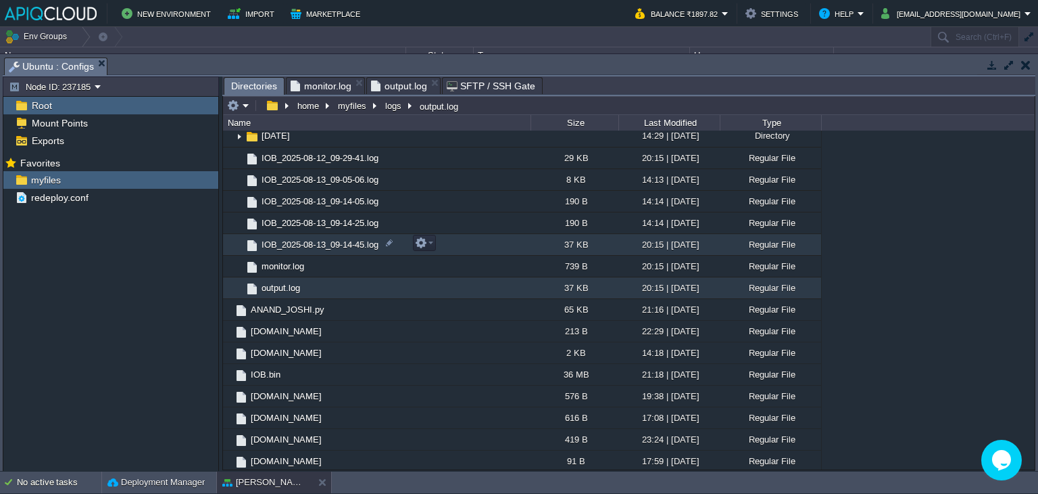
click at [311, 236] on td "IOB_2025-08-13_09-14-45.log" at bounding box center [377, 245] width 308 height 22
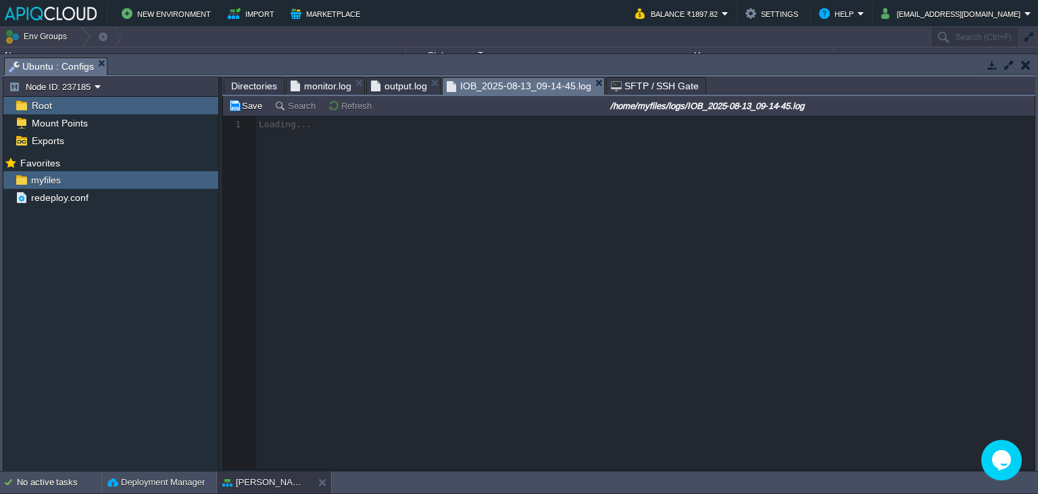
click at [400, 82] on span "output.log" at bounding box center [399, 86] width 56 height 16
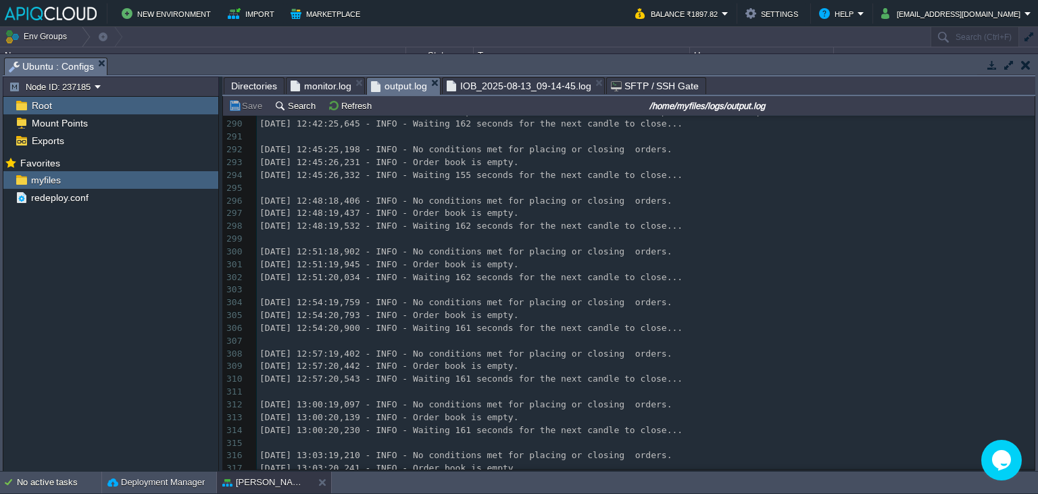
scroll to position [3597, 0]
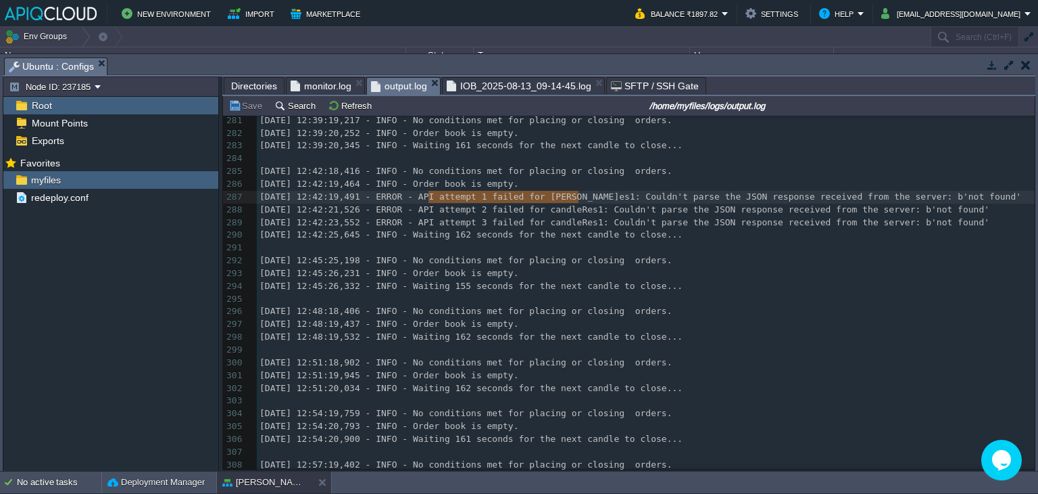
type textarea "PI attempt 1 failed for candleRe"
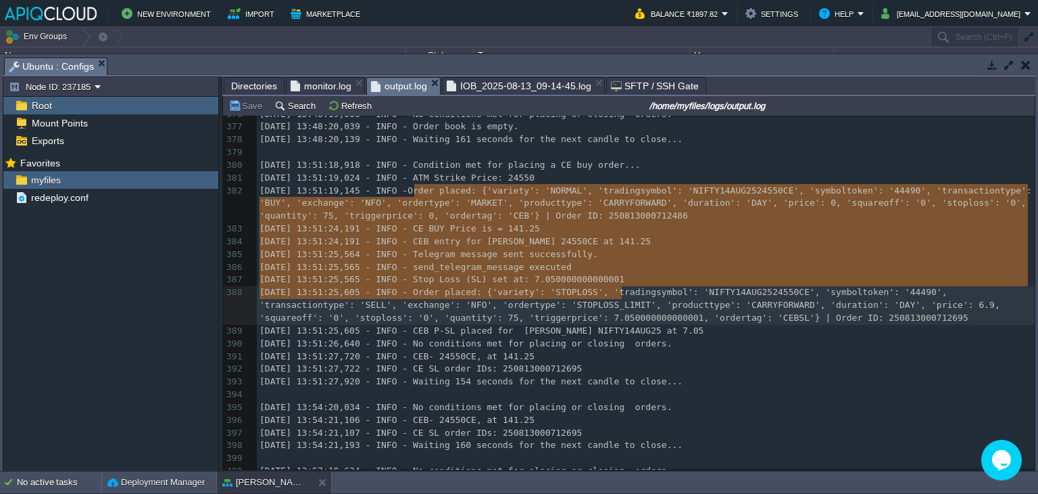
type textarea "-"
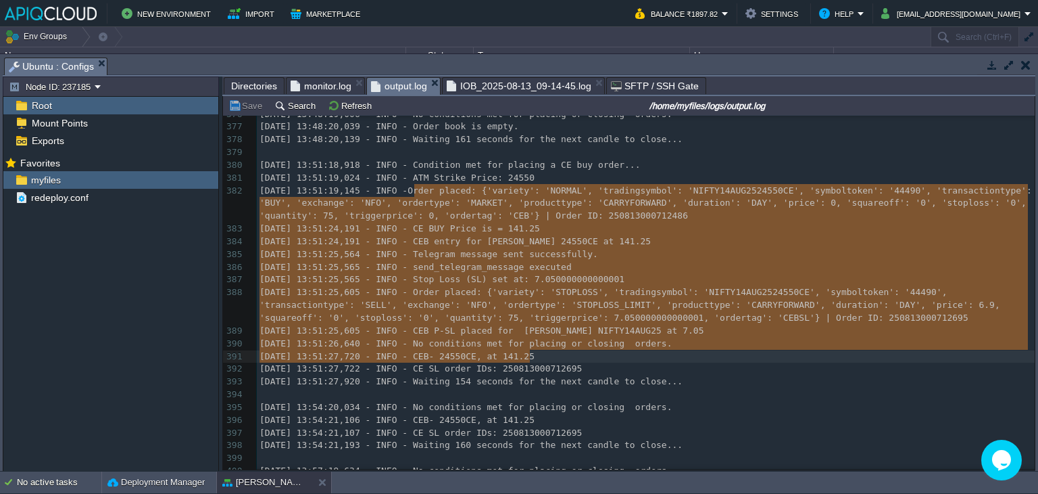
drag, startPoint x: 414, startPoint y: 189, endPoint x: 627, endPoint y: 364, distance: 275.7
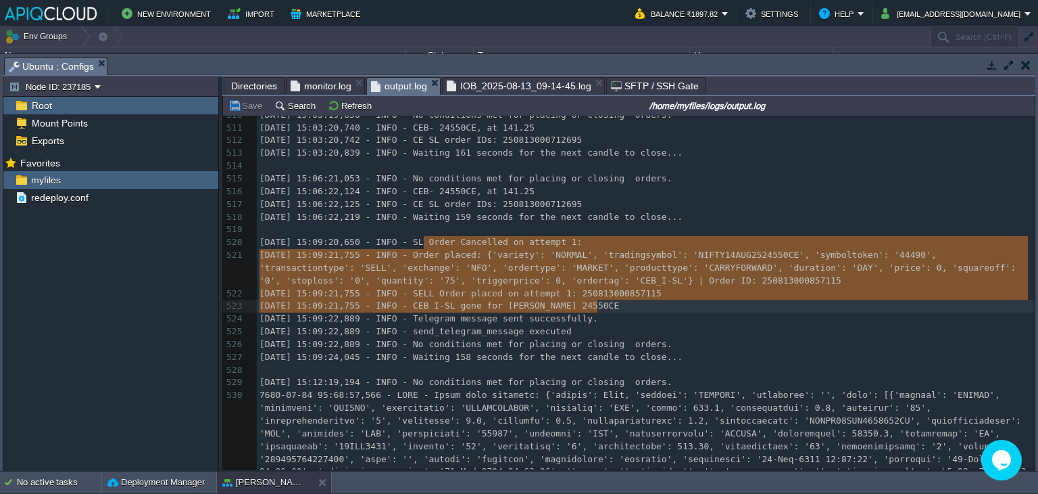
type textarea "L Order Cancelled on attempt 1: [DATE] 15:09:21,755 - INFO - Order placed: {'va…"
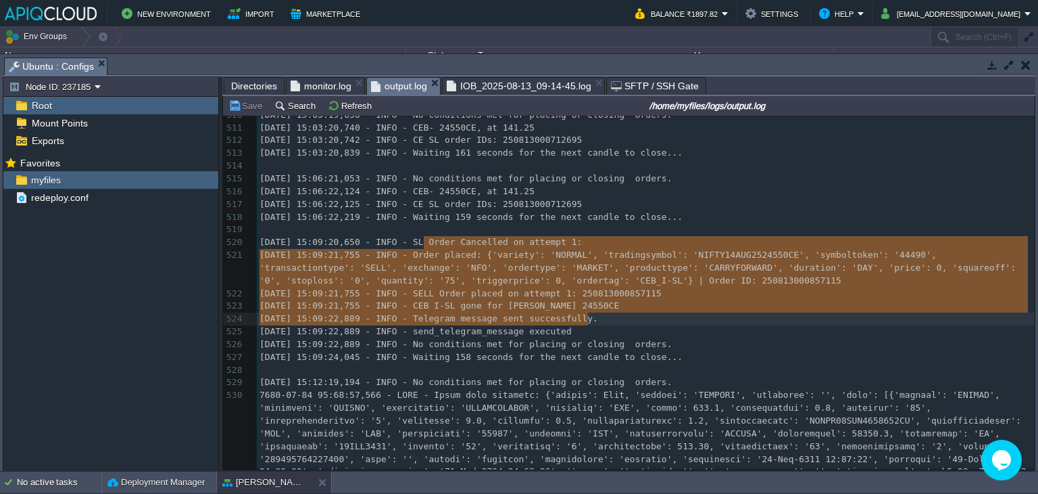
drag, startPoint x: 423, startPoint y: 243, endPoint x: 671, endPoint y: 314, distance: 258.1
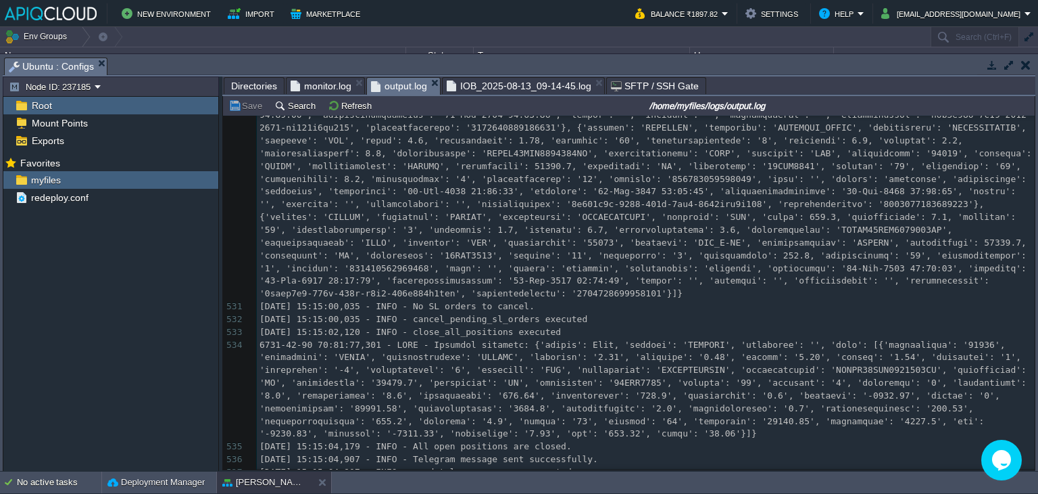
click at [431, 79] on em "output.log" at bounding box center [405, 86] width 69 height 17
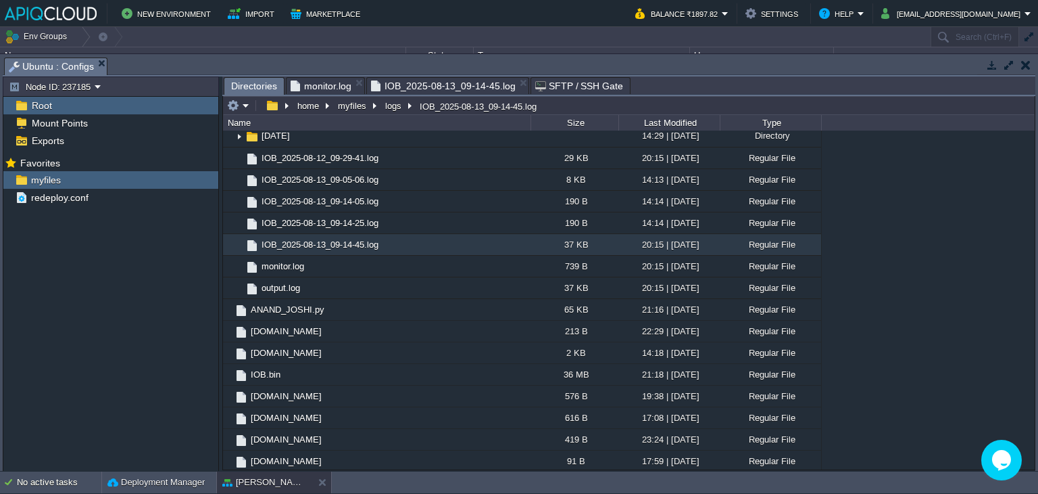
click at [425, 78] on span "IOB_2025-08-13_09-14-45.log" at bounding box center [443, 86] width 145 height 16
click at [336, 83] on span "monitor.log" at bounding box center [321, 86] width 61 height 16
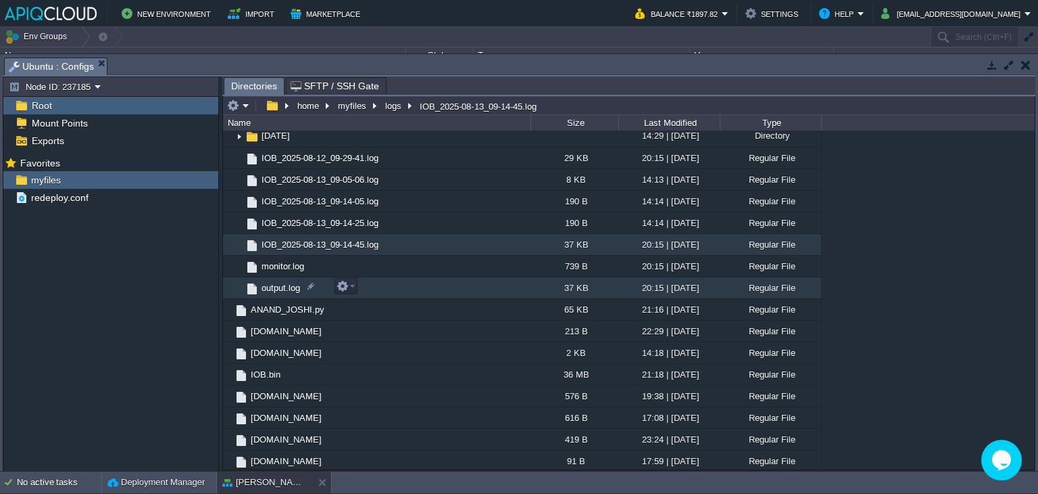
click at [281, 290] on span "output.log" at bounding box center [281, 287] width 43 height 11
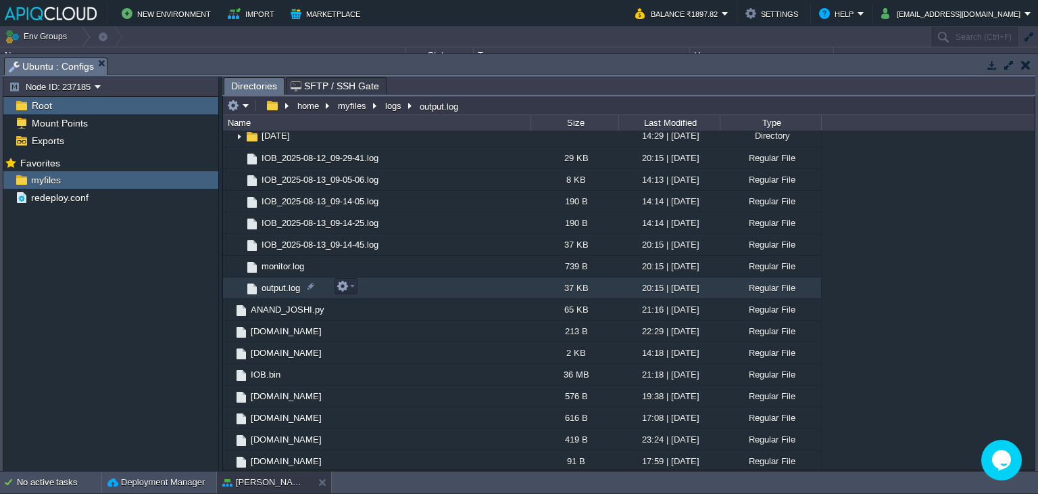
click at [281, 290] on span "output.log" at bounding box center [281, 287] width 43 height 11
click at [254, 92] on span "Directories" at bounding box center [254, 86] width 46 height 17
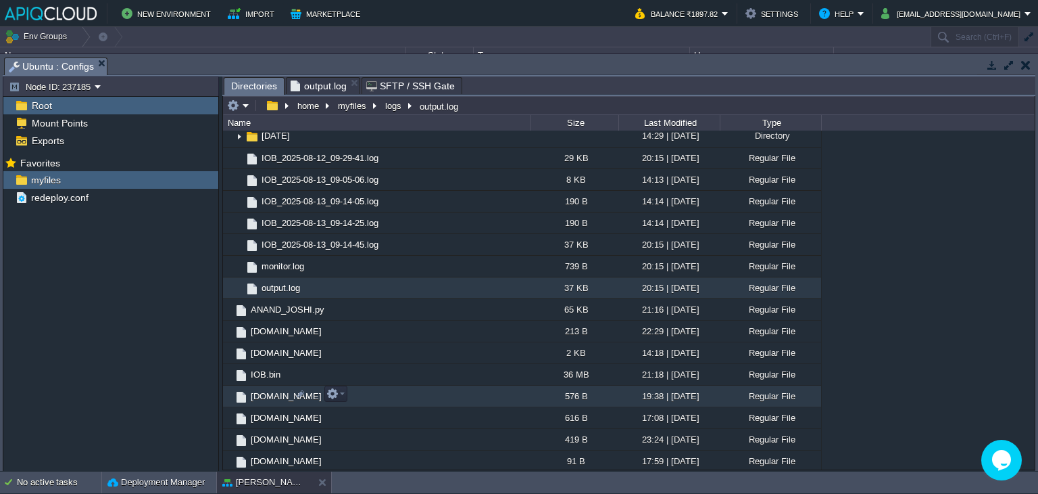
click at [268, 391] on span "[DOMAIN_NAME]" at bounding box center [286, 395] width 75 height 11
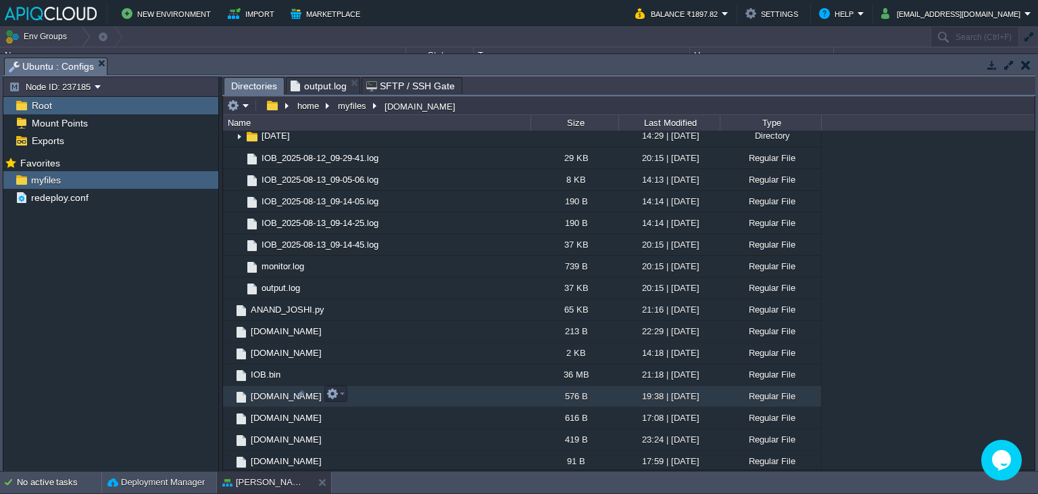
click at [268, 391] on span "[DOMAIN_NAME]" at bounding box center [286, 395] width 75 height 11
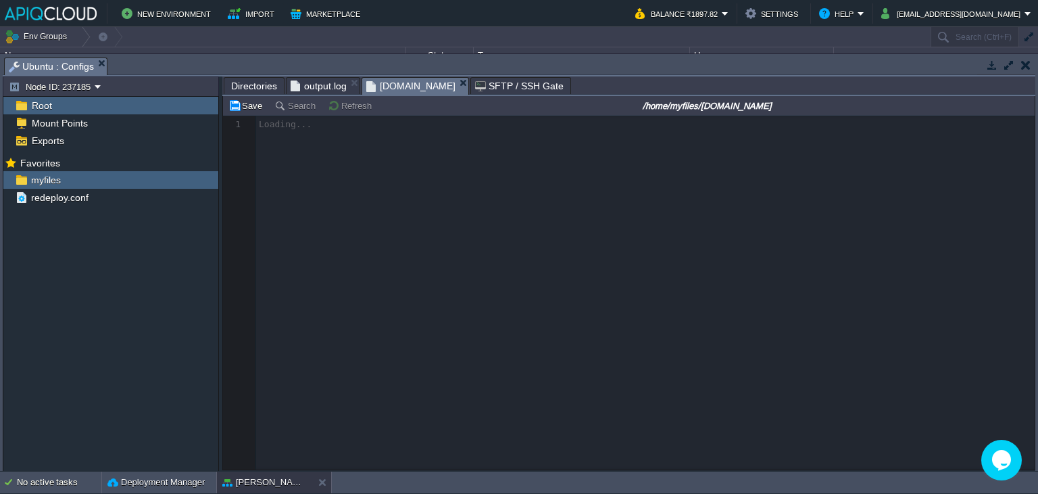
click at [324, 80] on span "output.log" at bounding box center [319, 86] width 56 height 16
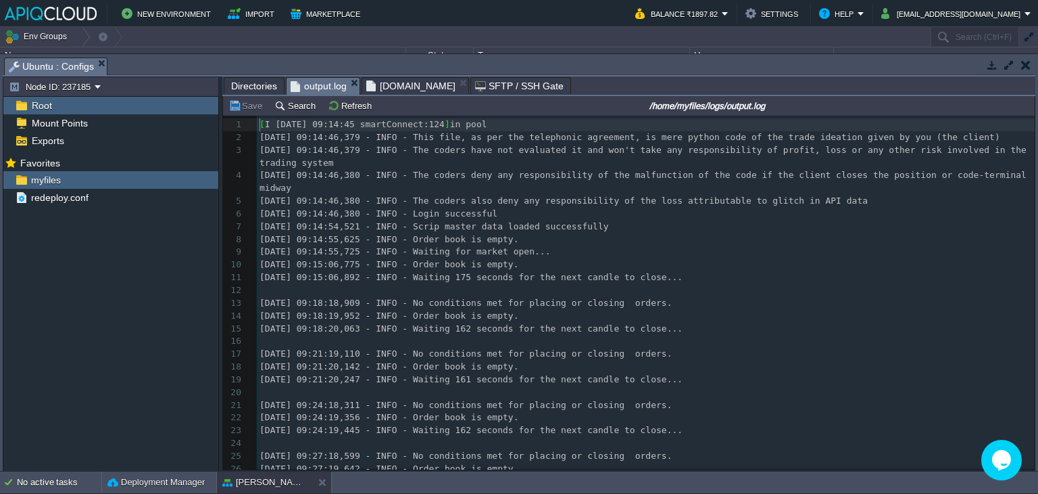
scroll to position [4, 0]
drag, startPoint x: 1030, startPoint y: 126, endPoint x: 1022, endPoint y: 279, distance: 153.6
click at [1022, 281] on div "539 1 [ I [DATE] 09:14:45 smartConnect:124 ] in pool 2 [DATE] 09:14:46,379 - IN…" at bounding box center [629, 293] width 812 height 354
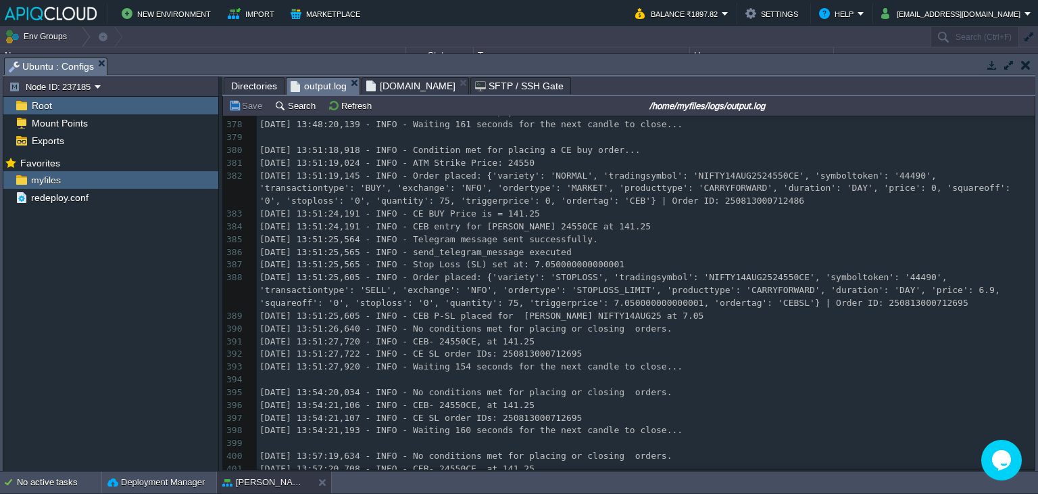
scroll to position [4984, 0]
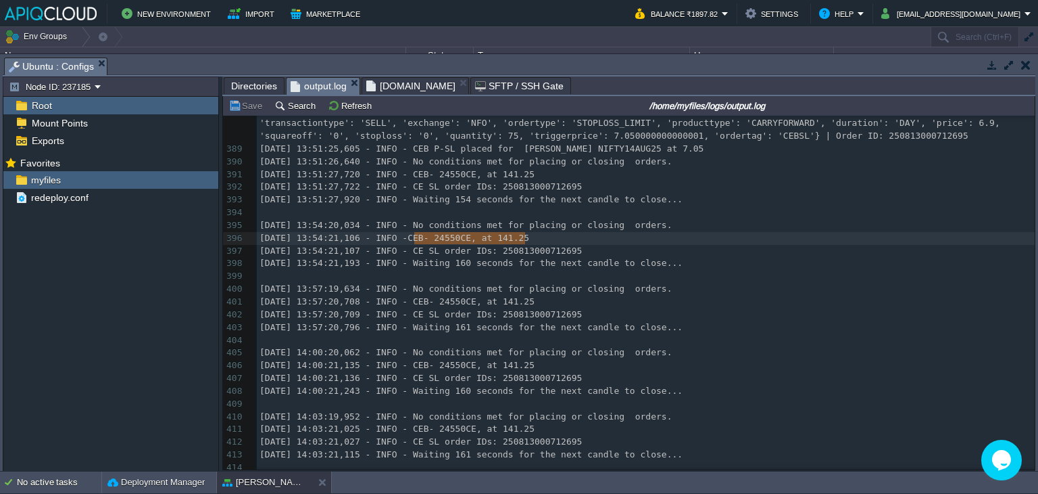
type textarea "CEB- 24550CE, at 141.25"
drag, startPoint x: 414, startPoint y: 240, endPoint x: 529, endPoint y: 239, distance: 114.9
type textarea "CE SL order IDs: 250813000712695"
drag, startPoint x: 420, startPoint y: 252, endPoint x: 594, endPoint y: 252, distance: 173.7
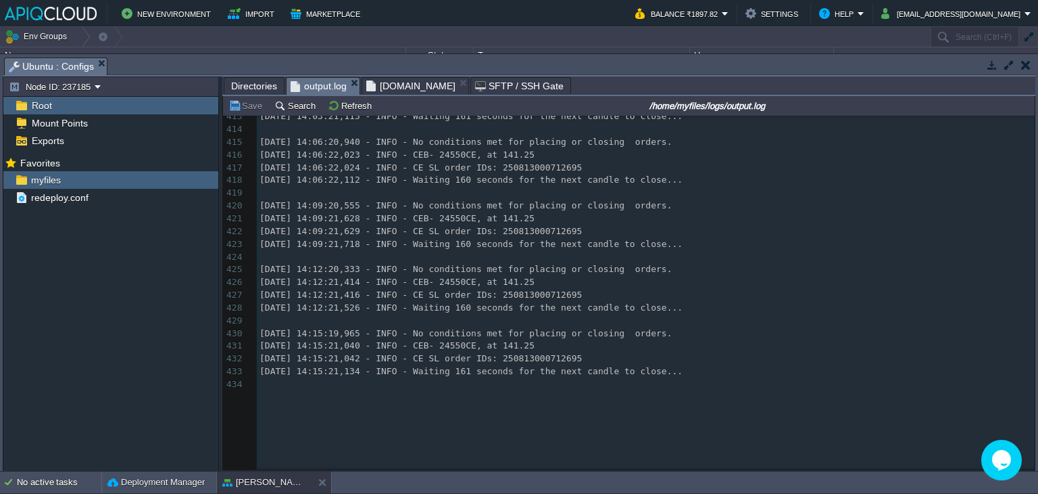
scroll to position [5322, 0]
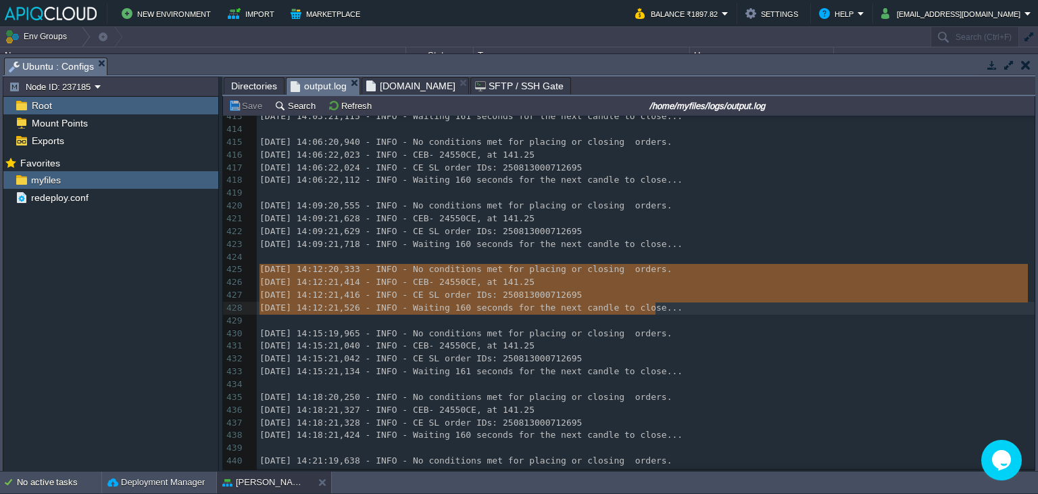
type textarea "[DATE] 14:12:20,333 - INFO - No conditions met for placing or closing orders. […"
drag, startPoint x: 261, startPoint y: 268, endPoint x: 658, endPoint y: 310, distance: 399.6
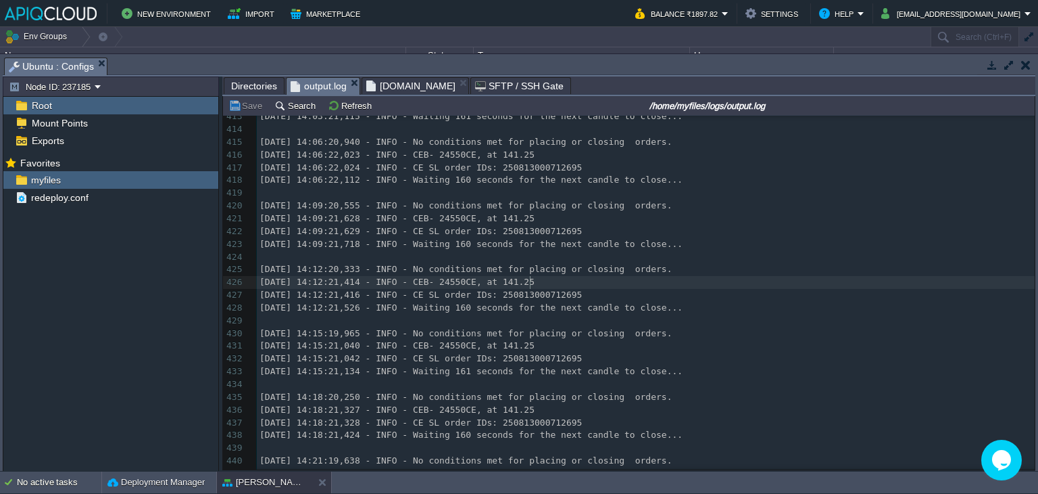
click at [400, 90] on span "[DOMAIN_NAME]" at bounding box center [410, 86] width 89 height 16
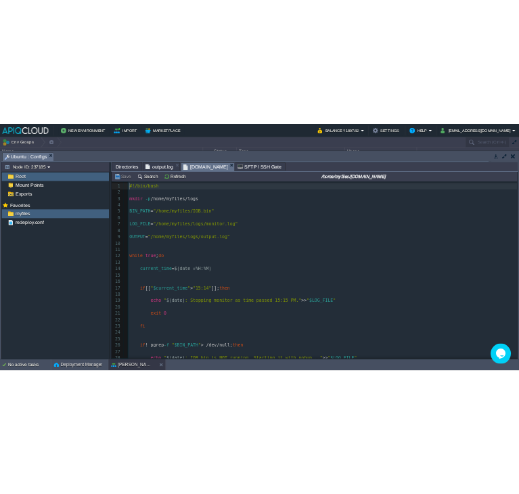
scroll to position [4, 0]
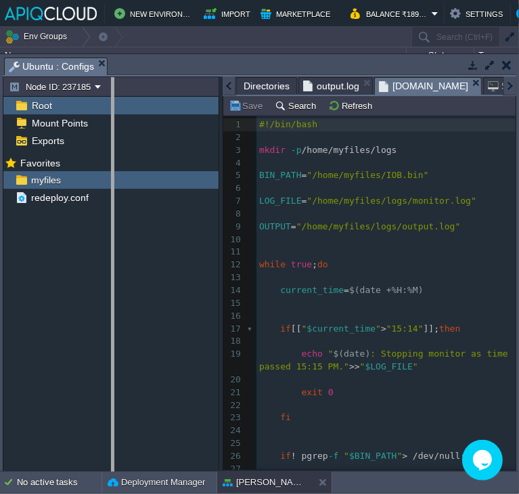
drag, startPoint x: 219, startPoint y: 216, endPoint x: 111, endPoint y: 224, distance: 108.5
click at [111, 224] on body "New Environment Import Marketplace Bonus ₹0.00 Upgrade Account Balance ₹1897.82…" at bounding box center [259, 247] width 519 height 494
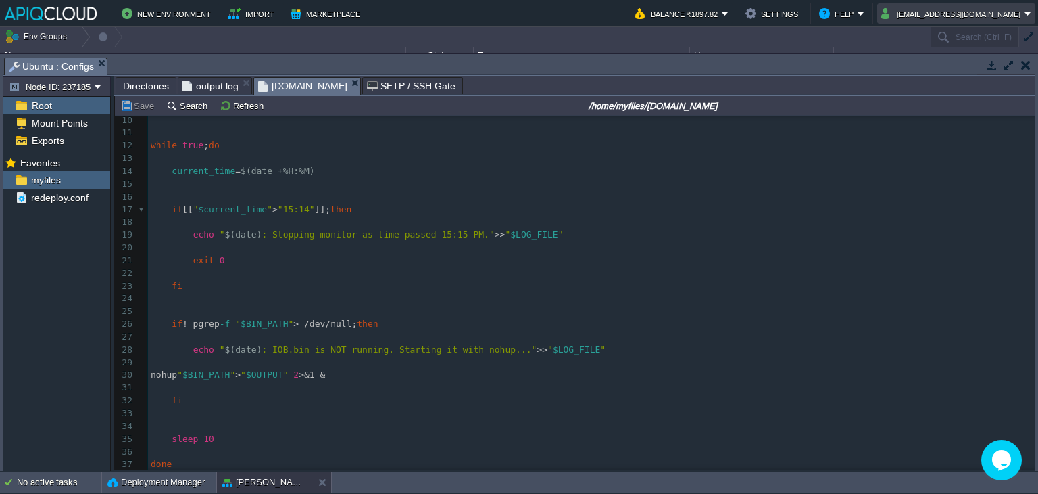
scroll to position [122, 0]
click at [1026, 64] on button "button" at bounding box center [1026, 65] width 9 height 12
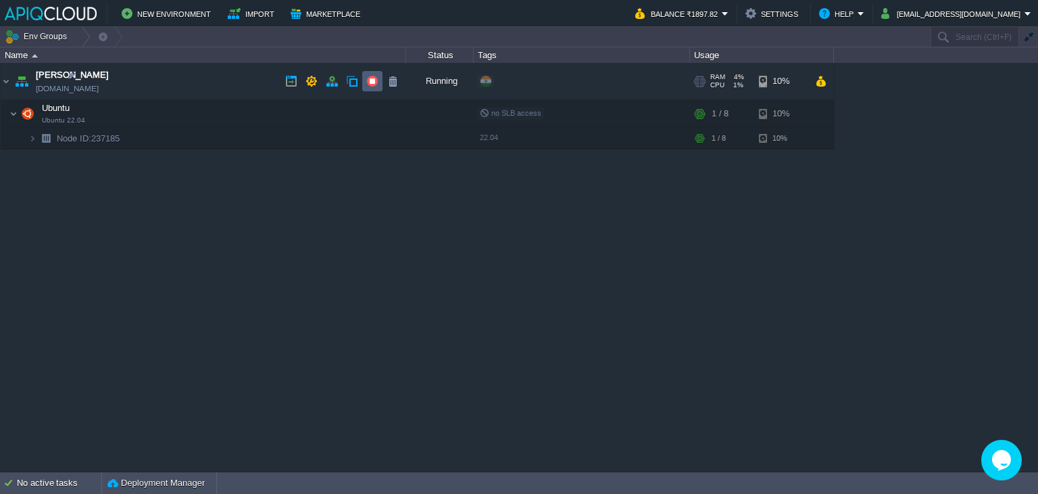
click at [375, 77] on button "button" at bounding box center [372, 81] width 12 height 12
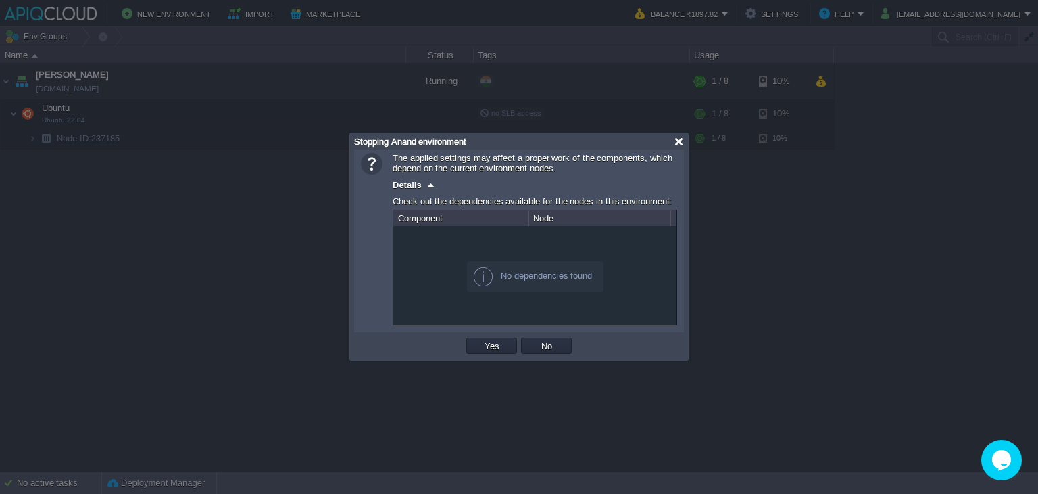
click at [674, 141] on div at bounding box center [679, 142] width 10 height 10
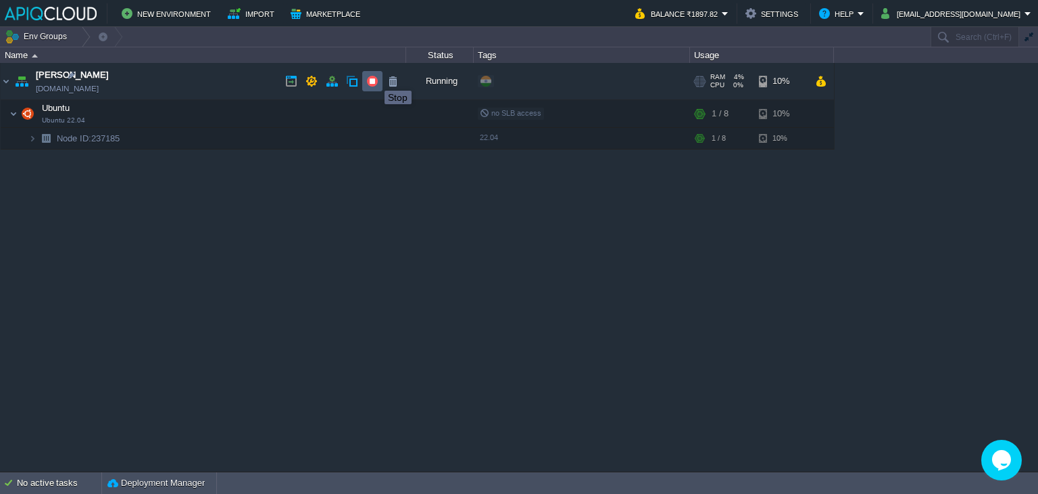
click at [370, 78] on button "button" at bounding box center [372, 81] width 12 height 12
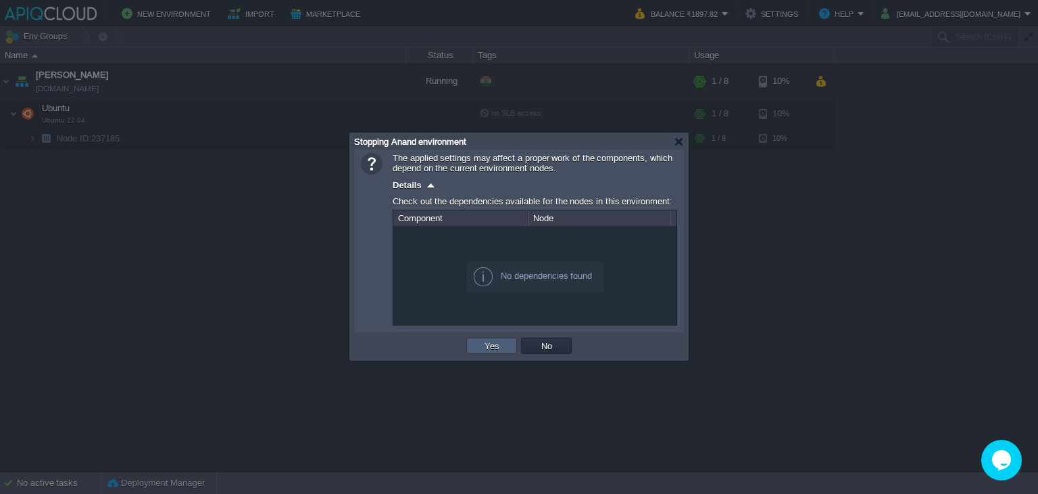
click at [500, 346] on button "Yes" at bounding box center [492, 345] width 23 height 12
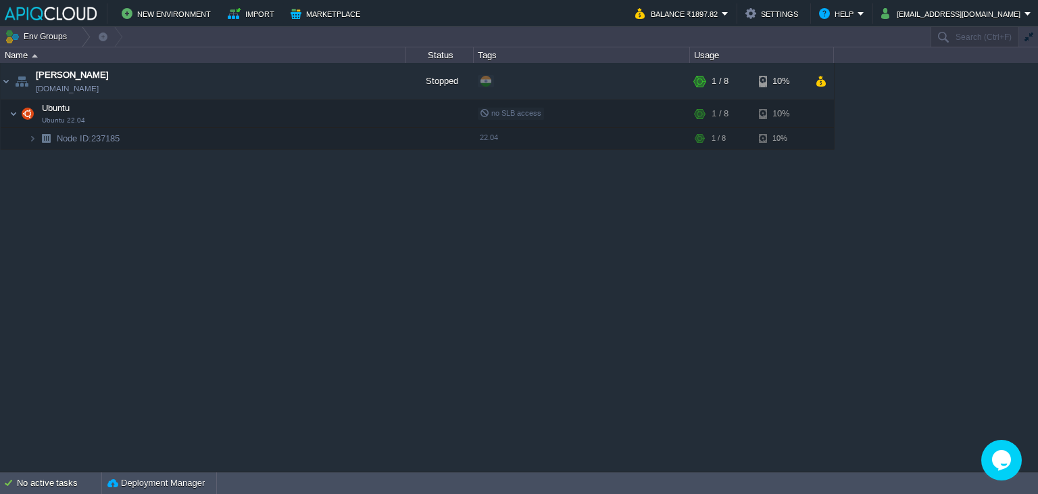
click at [1011, 218] on div "Anand [DOMAIN_NAME] Stopped + Add to Env Group RAM 4% CPU 0% 1 / 8 10% Ubuntu U…" at bounding box center [519, 267] width 1038 height 408
click at [963, 28] on input "text" at bounding box center [880, 37] width 318 height 20
type input "Search (Ctrl+F)"
click at [955, 25] on div "New Environment Import Marketplace Bonus ₹0.00 Upgrade Account Balance ₹1897.82…" at bounding box center [519, 13] width 1038 height 27
click at [970, 172] on div "Anand [DOMAIN_NAME] Stopped + Add to Env Group RAM 4% CPU 0% 1 / 8 10% Ubuntu U…" at bounding box center [519, 267] width 1038 height 408
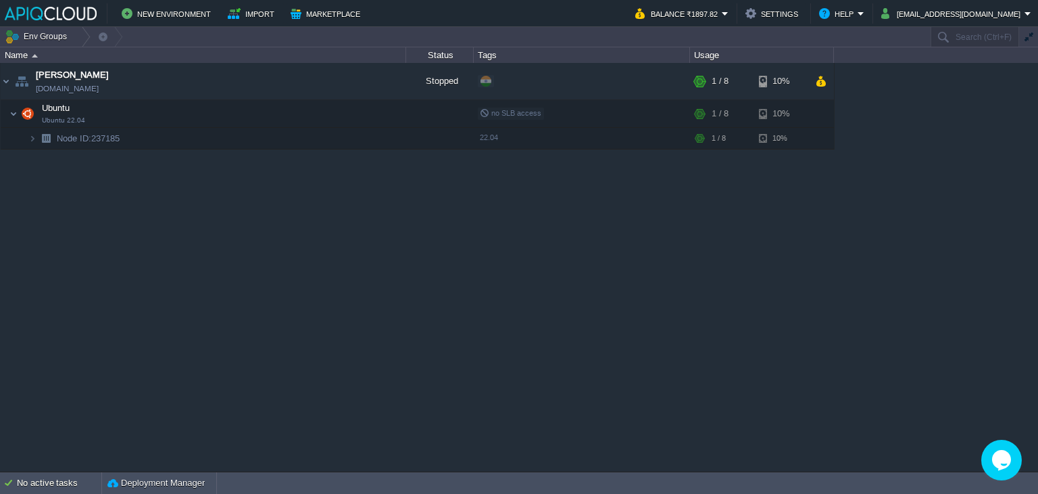
click at [686, 473] on td "No active tasks Deployment Manager" at bounding box center [519, 483] width 1038 height 22
click at [262, 125] on td "Ubuntu Ubuntu 22.04" at bounding box center [204, 114] width 406 height 28
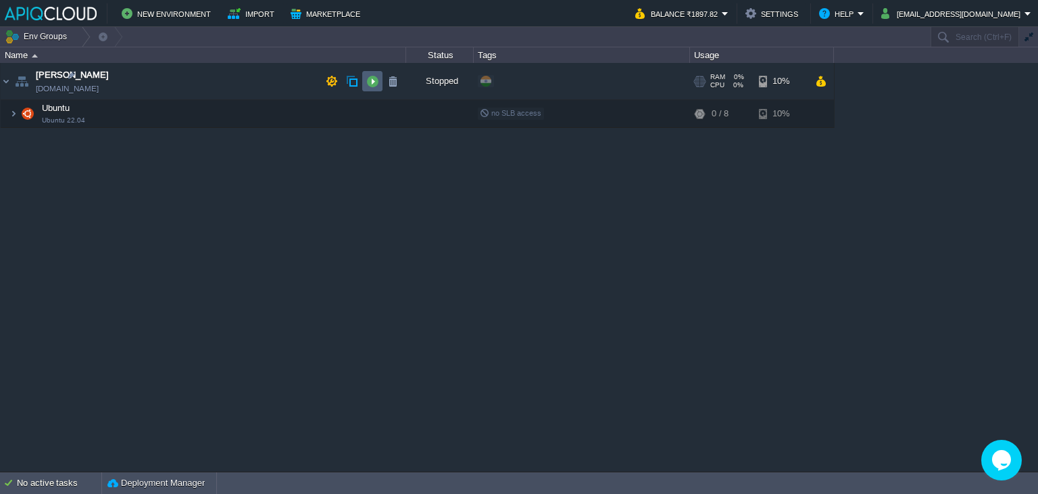
click at [368, 90] on td at bounding box center [372, 81] width 20 height 20
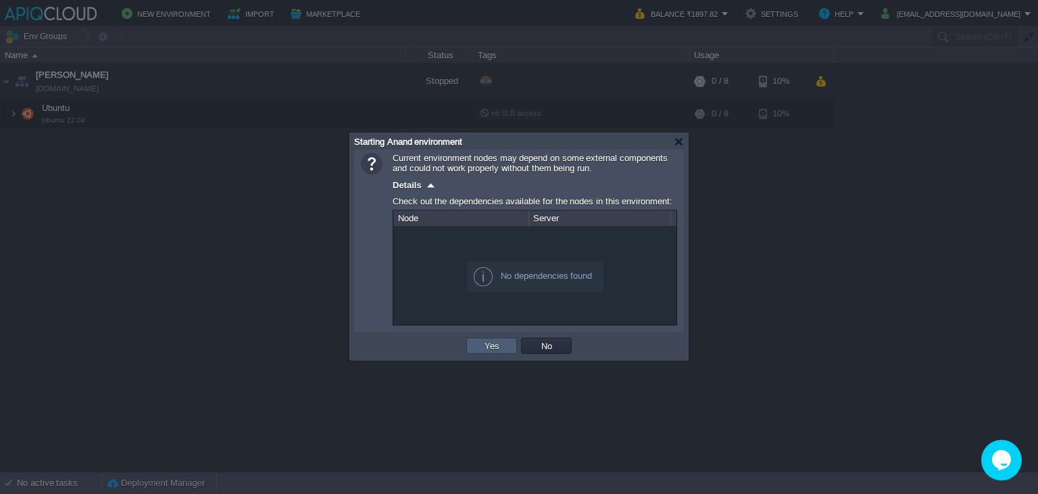
click at [496, 341] on button "Yes" at bounding box center [492, 345] width 23 height 12
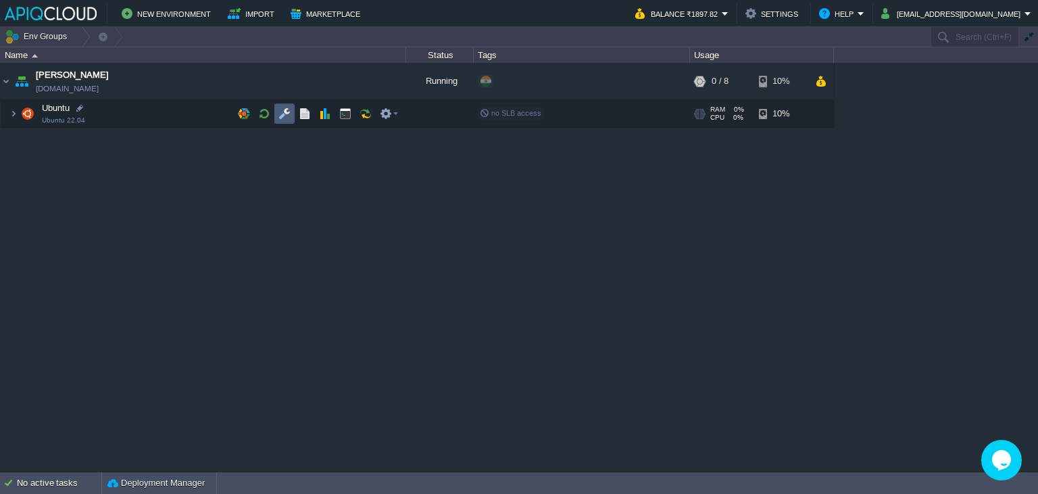
click at [285, 106] on td at bounding box center [284, 113] width 20 height 20
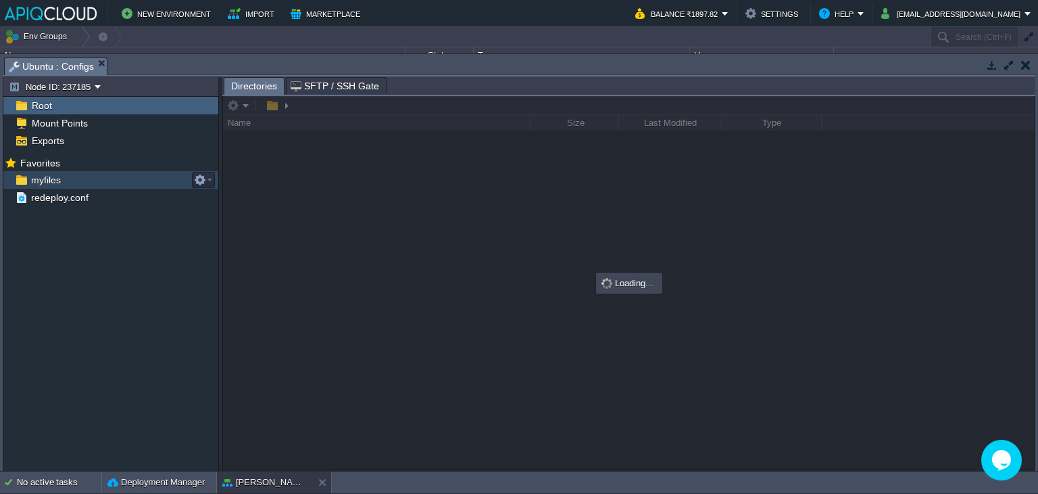
click at [50, 182] on span "myfiles" at bounding box center [45, 180] width 34 height 12
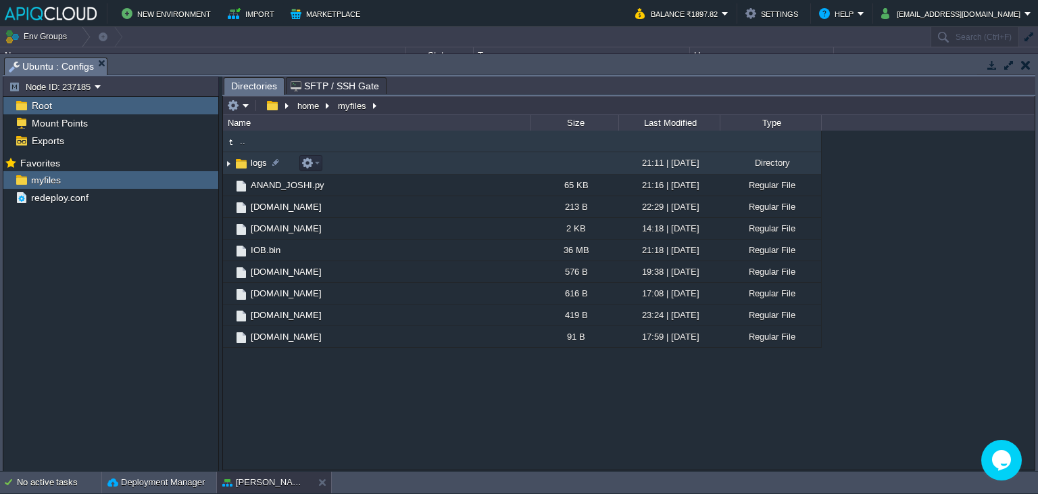
click at [226, 161] on img at bounding box center [228, 163] width 11 height 21
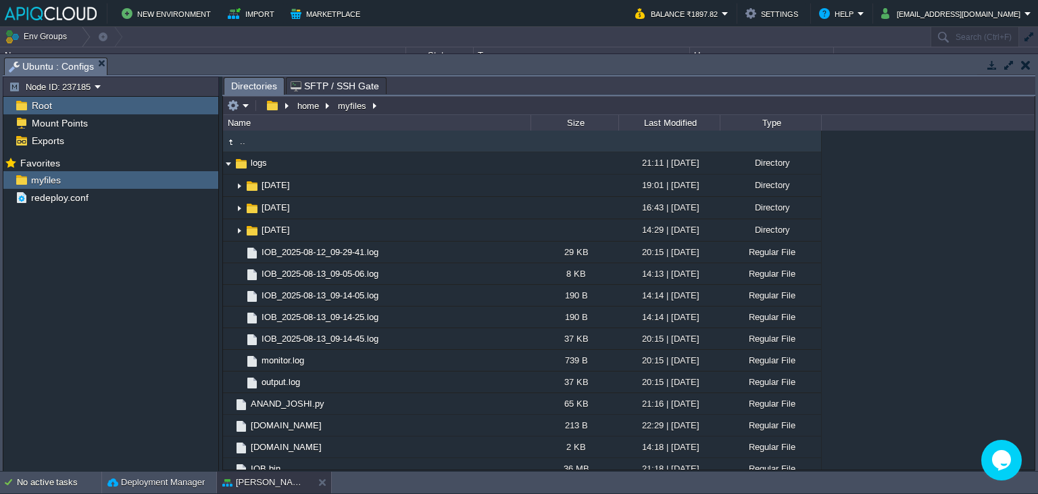
drag, startPoint x: 1028, startPoint y: 60, endPoint x: 1002, endPoint y: 63, distance: 26.5
click at [1028, 60] on button "button" at bounding box center [1026, 65] width 9 height 12
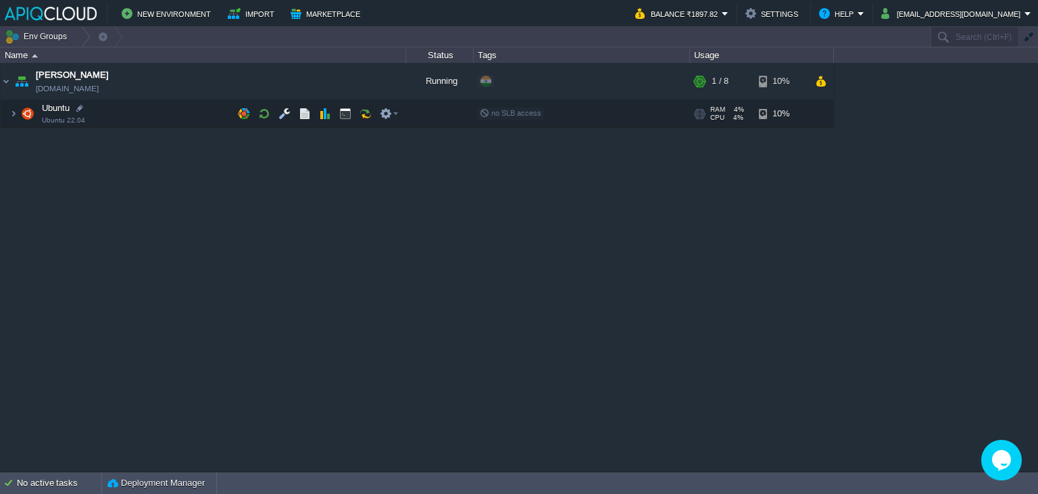
click at [344, 101] on td "Ubuntu Ubuntu 22.04" at bounding box center [204, 114] width 406 height 28
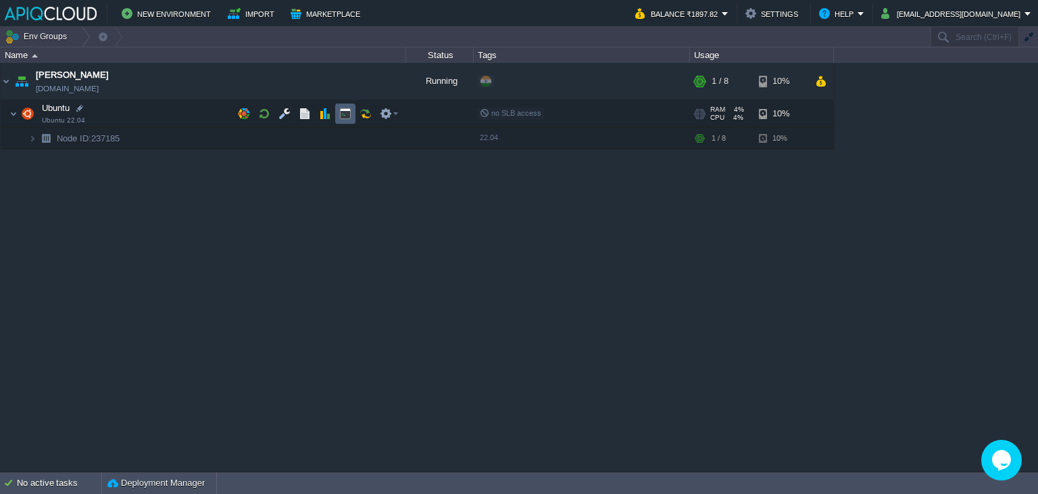
click at [343, 109] on button "button" at bounding box center [345, 113] width 12 height 12
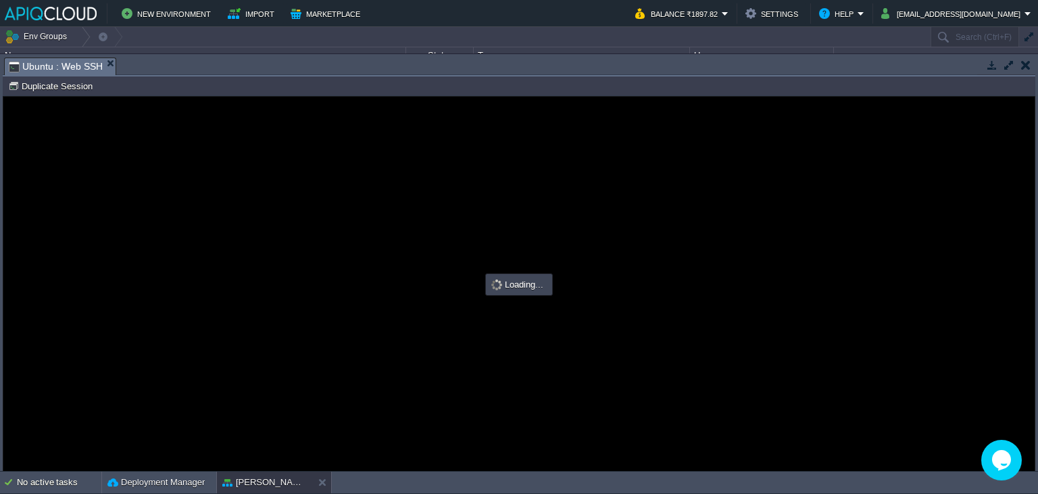
scroll to position [0, 0]
type input "#000000"
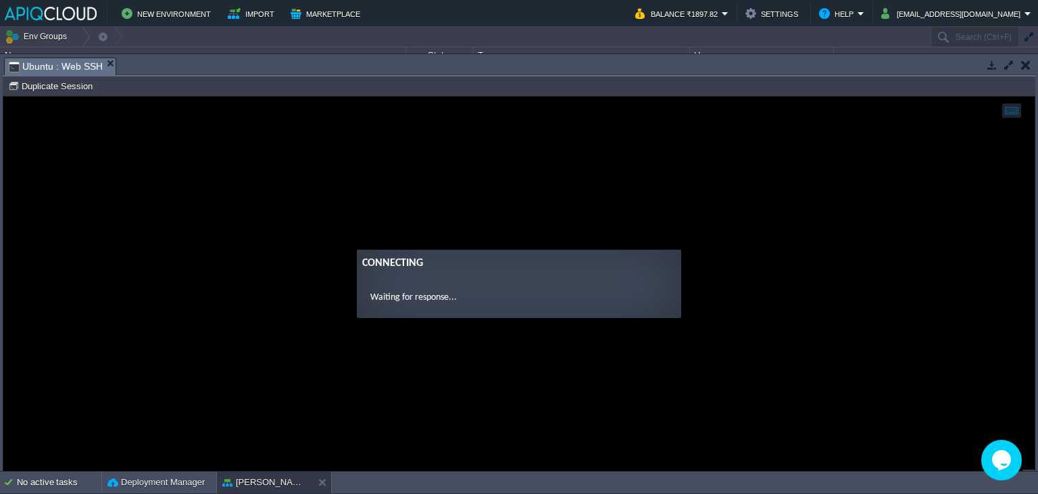
drag, startPoint x: 408, startPoint y: 153, endPoint x: 390, endPoint y: 153, distance: 17.6
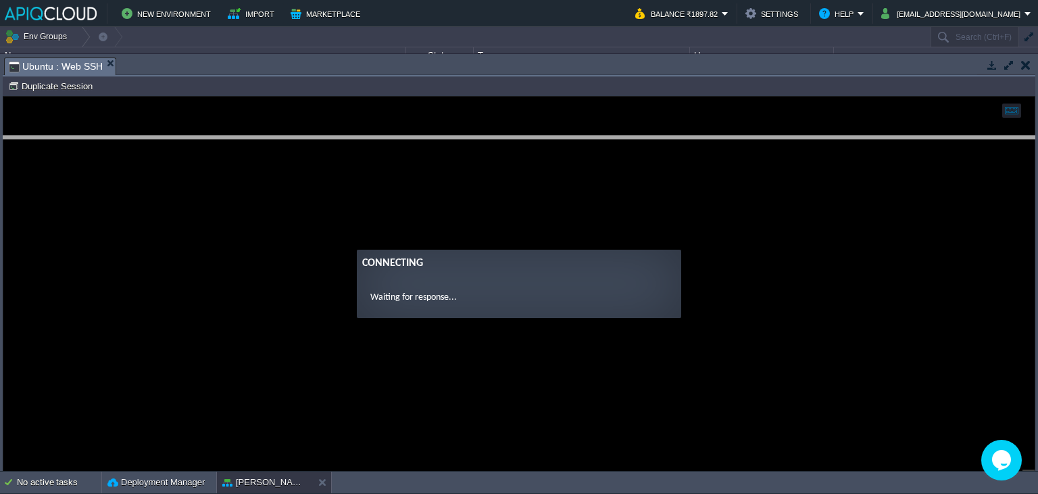
drag, startPoint x: 421, startPoint y: 57, endPoint x: 410, endPoint y: 136, distance: 79.3
click at [410, 136] on body "New Environment Import Marketplace Bonus ₹0.00 Upgrade Account Balance ₹1897.82…" at bounding box center [519, 247] width 1038 height 494
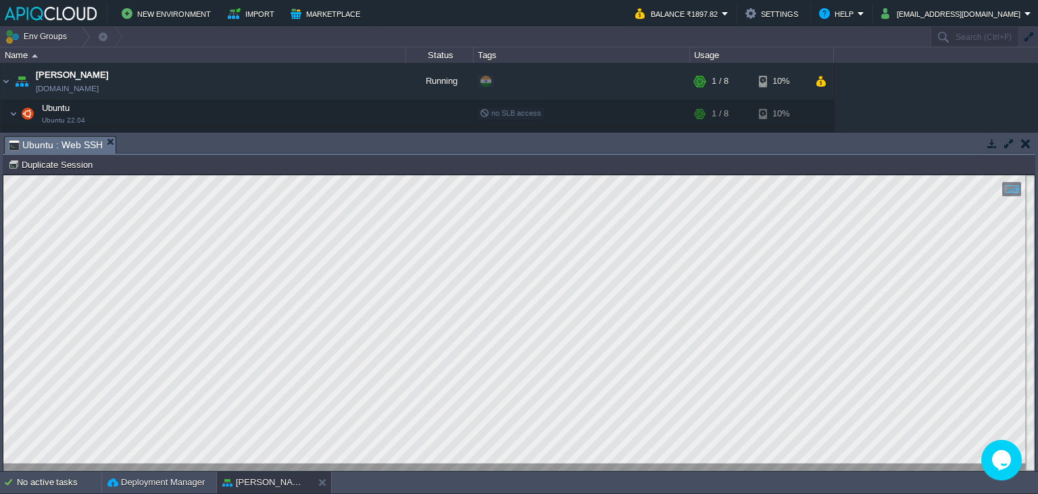
click at [1024, 144] on button "button" at bounding box center [1026, 143] width 9 height 12
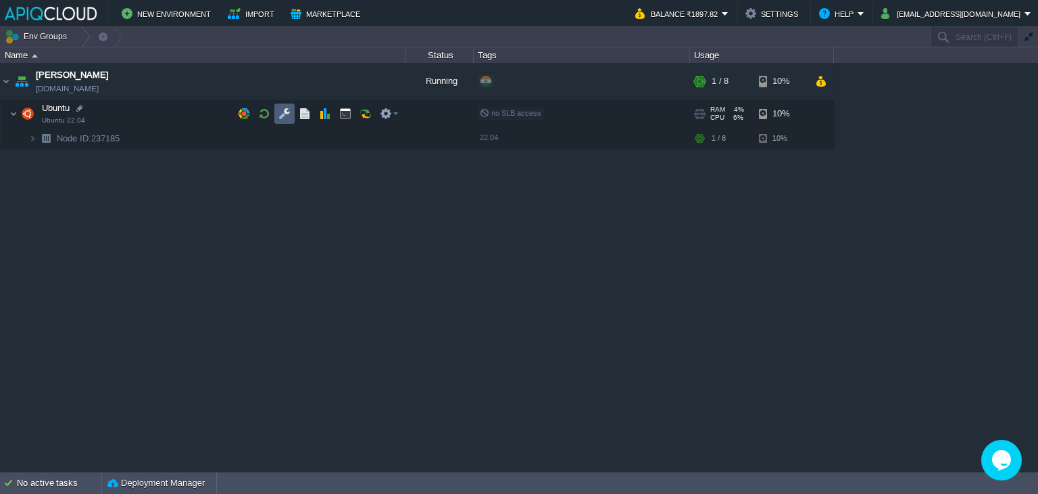
click at [283, 112] on button "button" at bounding box center [285, 113] width 12 height 12
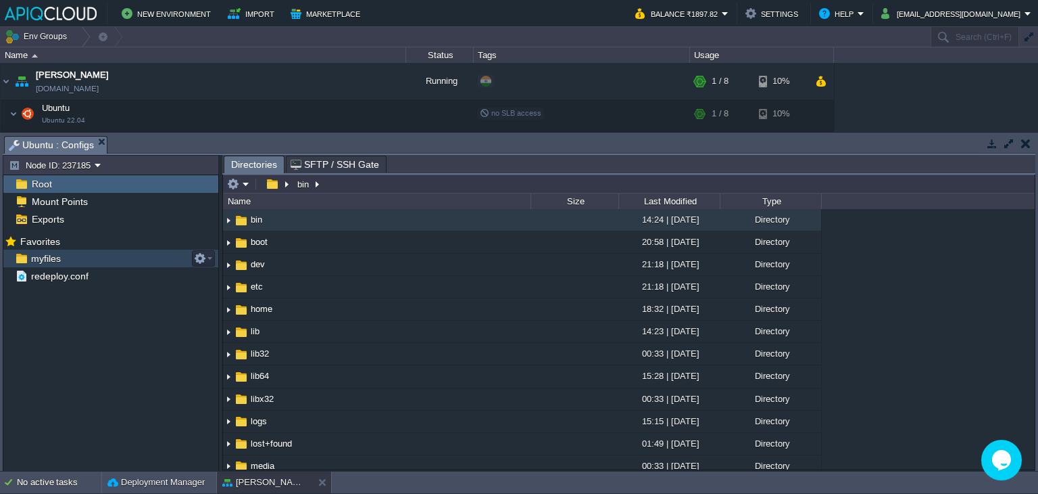
click at [49, 260] on span "myfiles" at bounding box center [45, 258] width 34 height 12
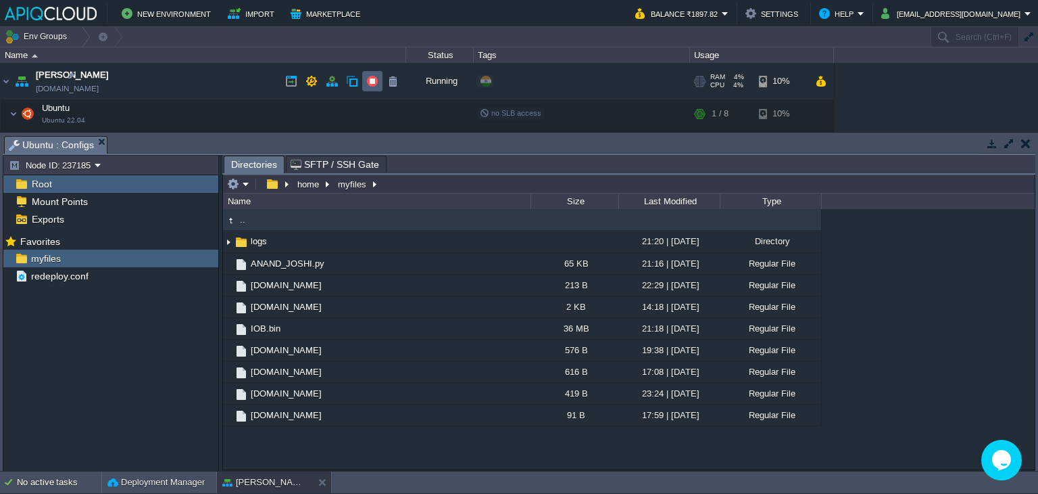
click at [366, 76] on button "button" at bounding box center [372, 81] width 12 height 12
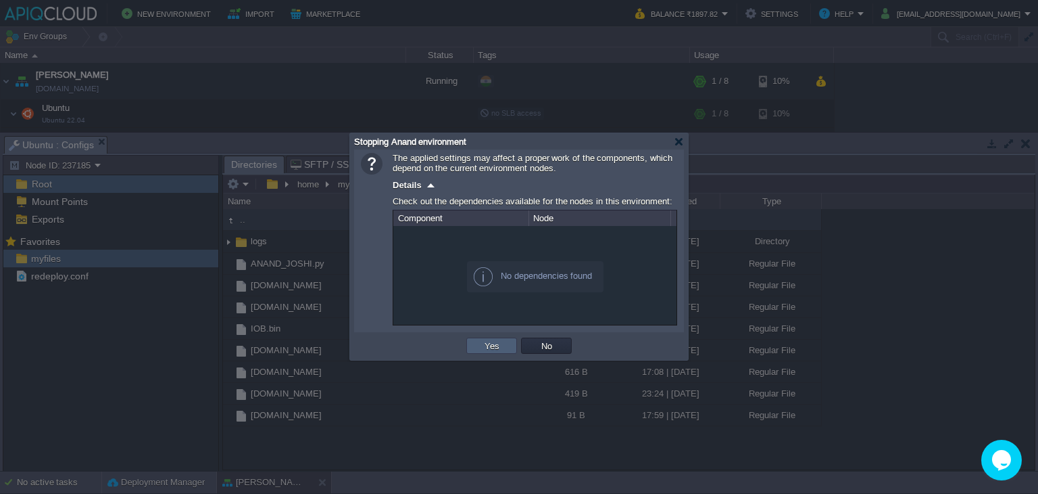
click at [485, 339] on td "Yes" at bounding box center [491, 345] width 51 height 16
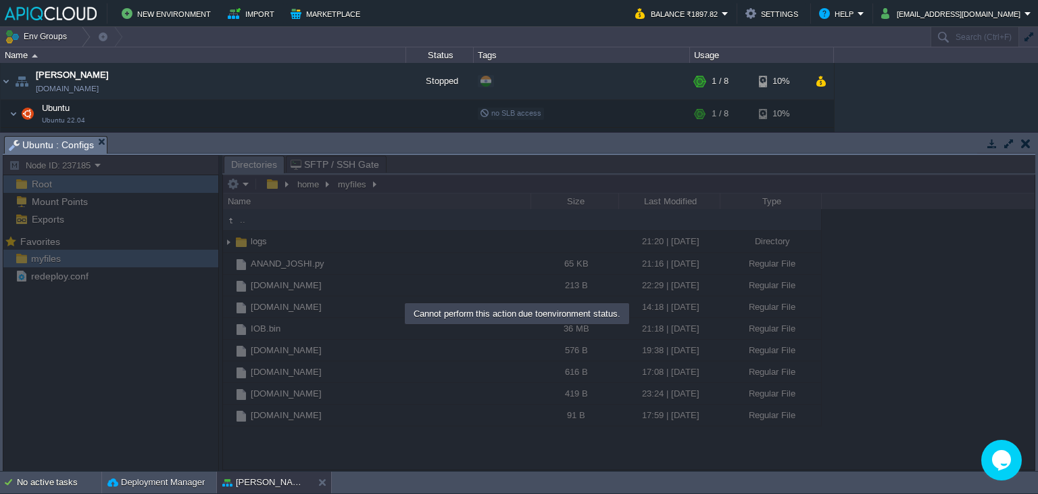
click at [1023, 140] on button "button" at bounding box center [1026, 143] width 9 height 12
